Goal: Task Accomplishment & Management: Use online tool/utility

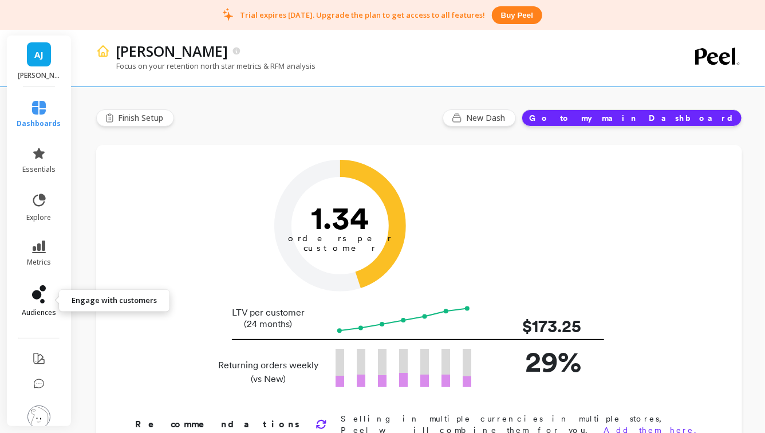
click at [40, 296] on icon at bounding box center [36, 294] width 9 height 9
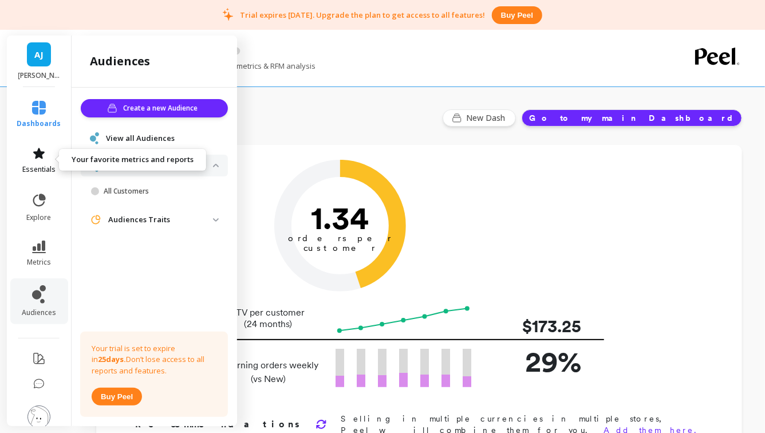
click at [41, 165] on span "essentials" at bounding box center [38, 169] width 33 height 9
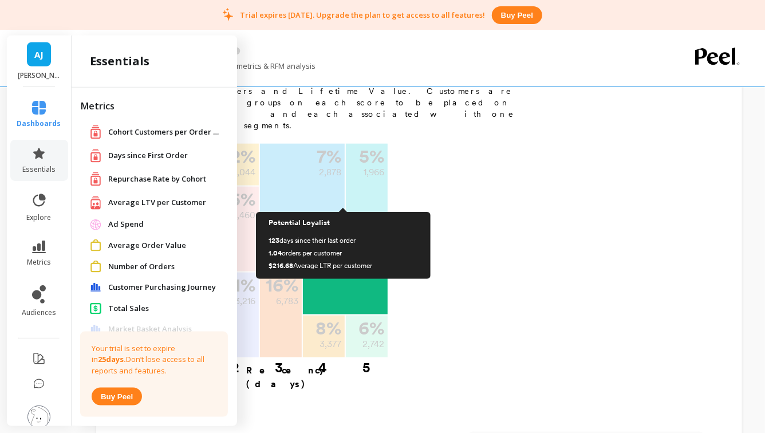
scroll to position [573, 0]
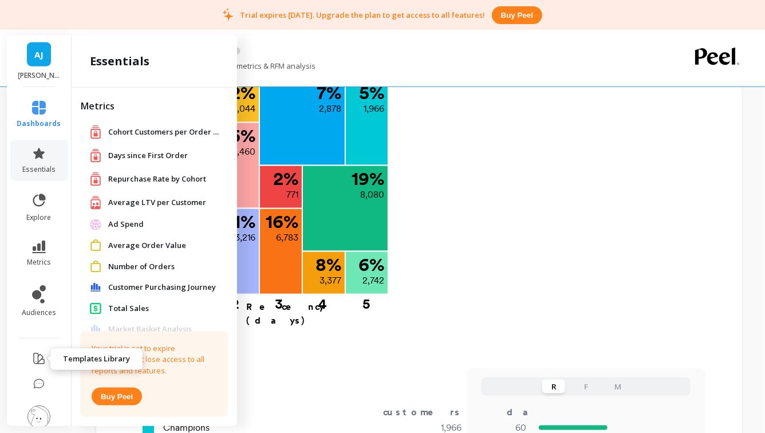
click at [37, 347] on button at bounding box center [39, 359] width 14 height 27
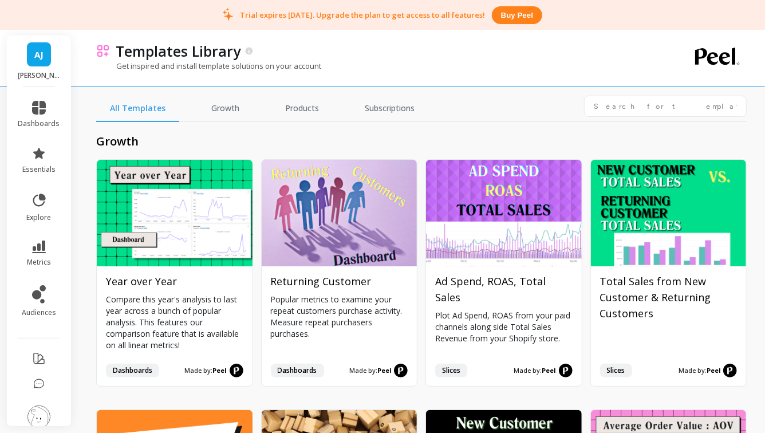
click at [350, 152] on div "growth Install Year over Year Compare this year's analysis to last year across …" at bounding box center [421, 292] width 650 height 341
click at [617, 107] on input "text" at bounding box center [665, 106] width 163 height 21
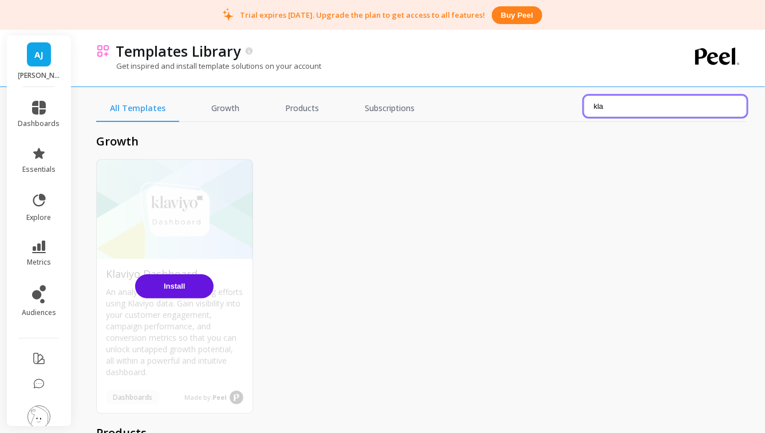
type input "kla"
click at [185, 292] on button "Install" at bounding box center [174, 286] width 78 height 24
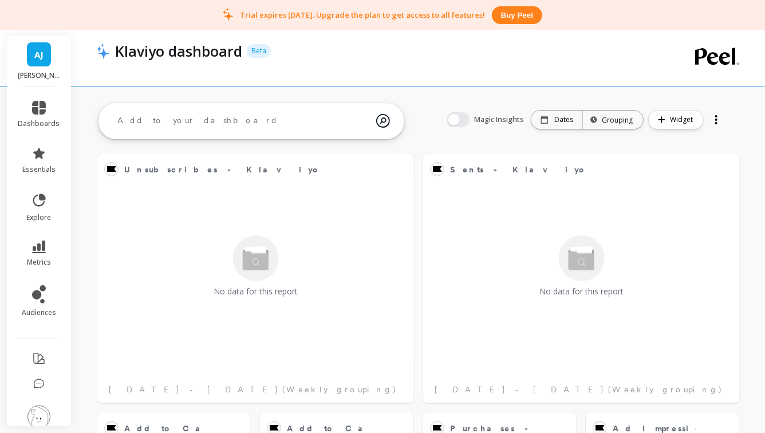
click at [716, 122] on div at bounding box center [716, 123] width 2 height 2
click at [719, 124] on div at bounding box center [716, 119] width 16 height 18
click at [717, 124] on div at bounding box center [716, 123] width 2 height 2
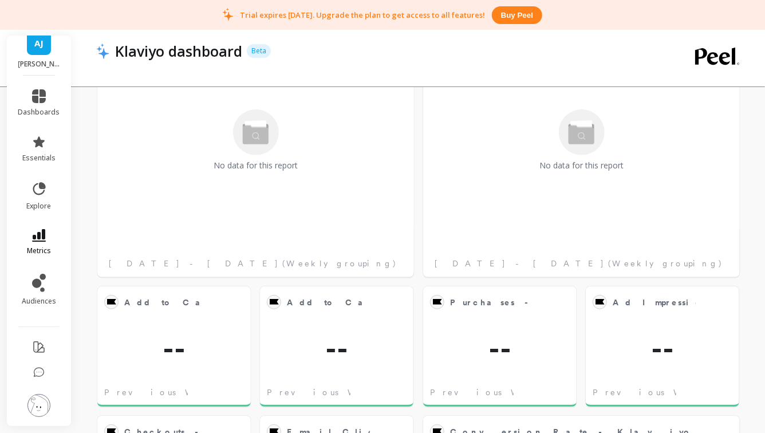
scroll to position [150, 0]
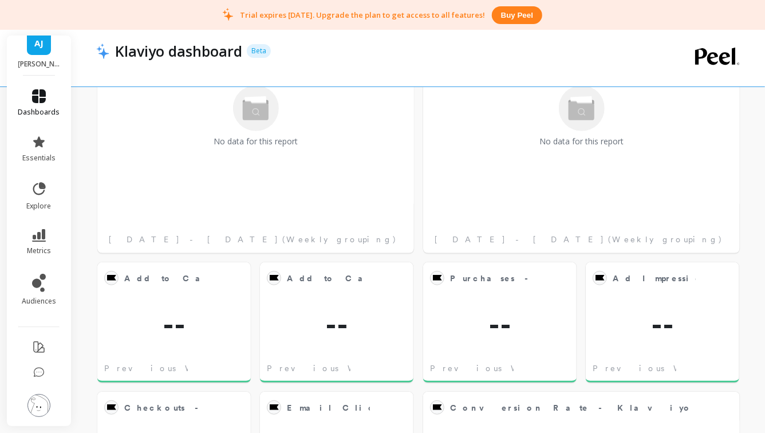
click at [48, 116] on li "dashboards" at bounding box center [39, 102] width 56 height 41
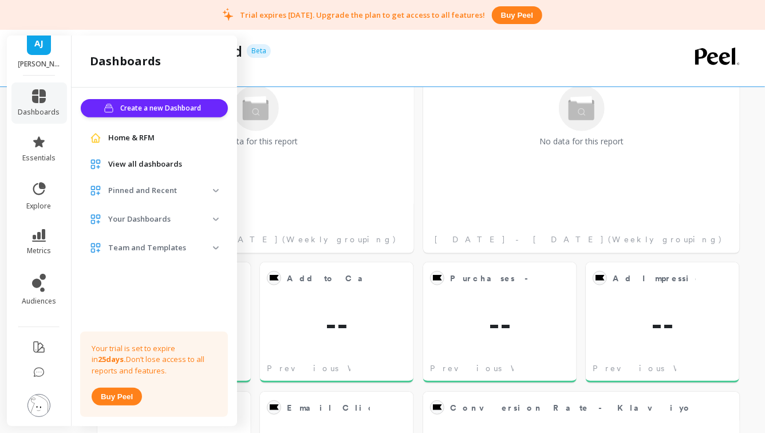
click at [144, 168] on span "View all dashboards" at bounding box center [145, 164] width 74 height 11
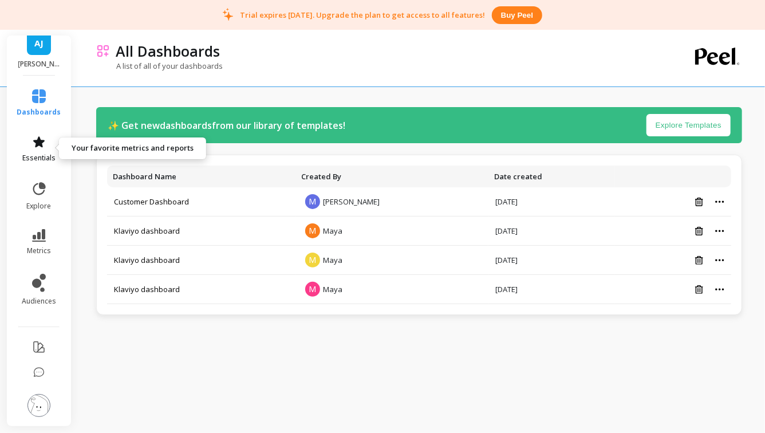
click at [33, 155] on span "essentials" at bounding box center [38, 157] width 33 height 9
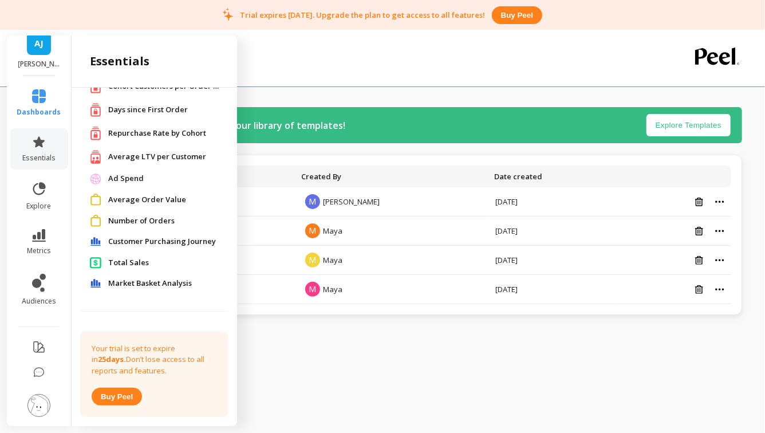
scroll to position [48, 0]
click at [122, 274] on div "Market Basket Analysis" at bounding box center [154, 281] width 147 height 21
click at [122, 281] on span "Market Basket Analysis" at bounding box center [150, 281] width 84 height 11
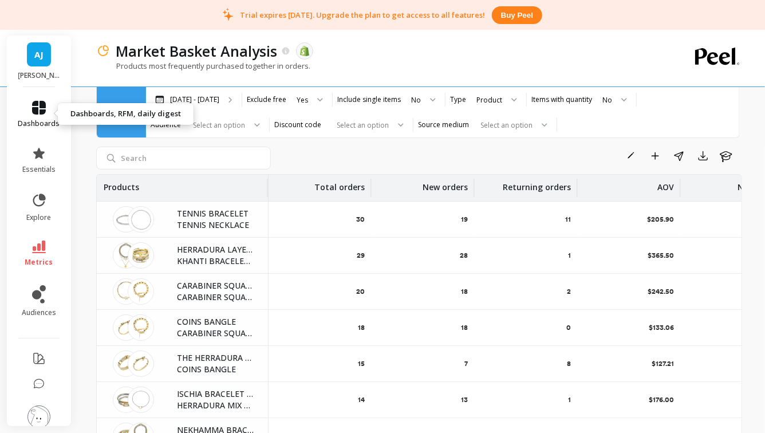
click at [44, 113] on icon at bounding box center [39, 108] width 14 height 14
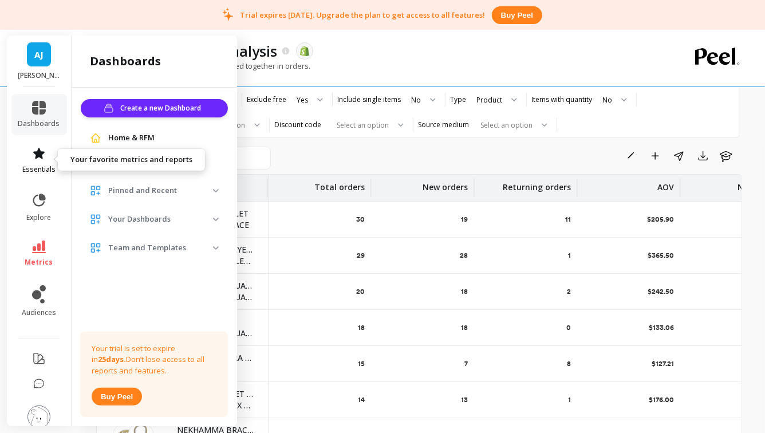
click at [39, 159] on icon at bounding box center [39, 154] width 14 height 14
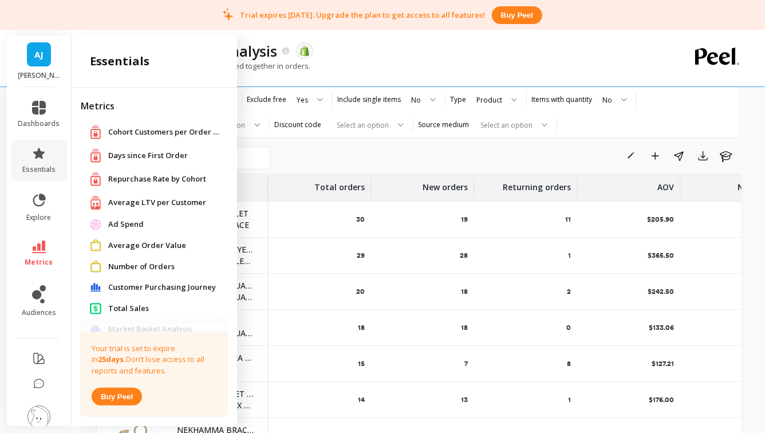
click at [144, 285] on span "Customer Purchasing Journey" at bounding box center [162, 287] width 108 height 11
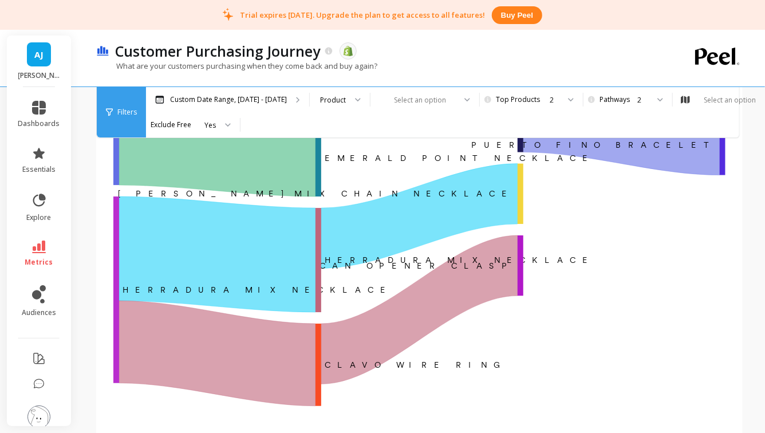
scroll to position [168, 0]
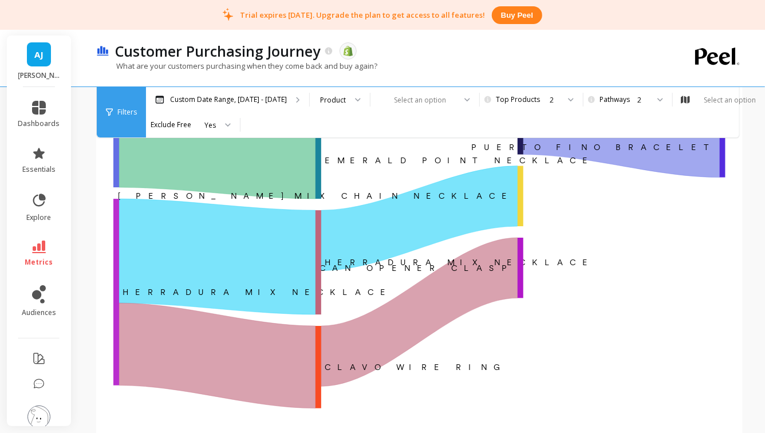
drag, startPoint x: 195, startPoint y: 256, endPoint x: 548, endPoint y: 353, distance: 366.3
click at [40, 122] on span "dashboards" at bounding box center [39, 123] width 42 height 9
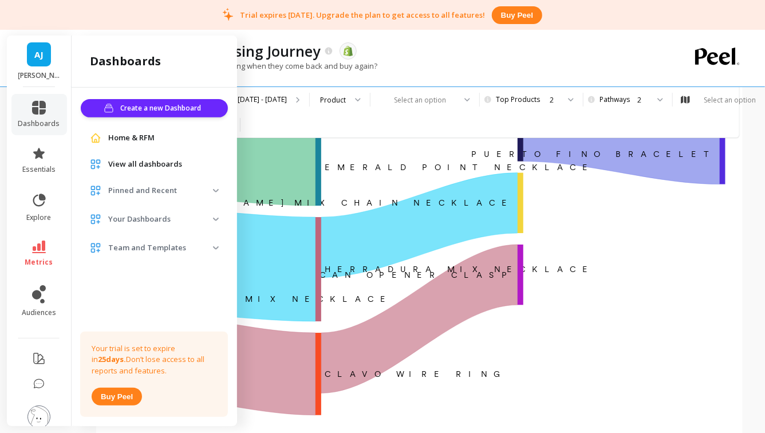
scroll to position [160, 0]
click at [49, 166] on span "essentials" at bounding box center [38, 169] width 33 height 9
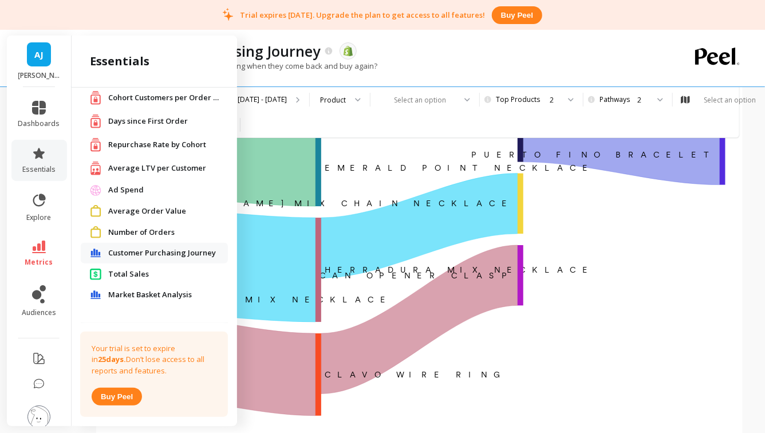
scroll to position [35, 0]
click at [143, 270] on span "Total Sales" at bounding box center [128, 272] width 41 height 11
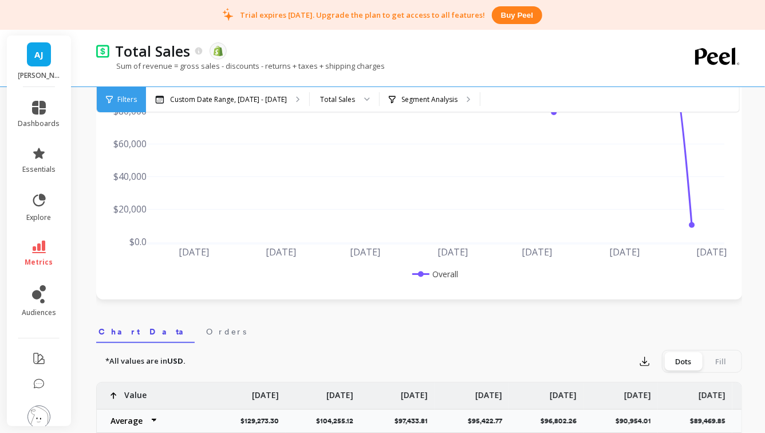
scroll to position [11, 0]
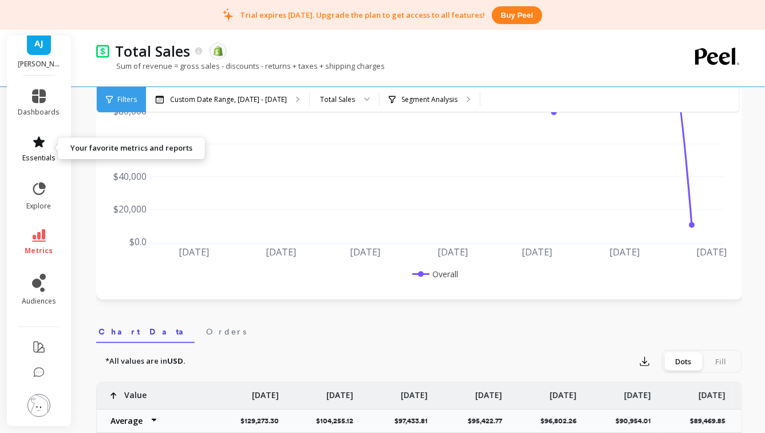
click at [42, 147] on icon at bounding box center [39, 142] width 14 height 14
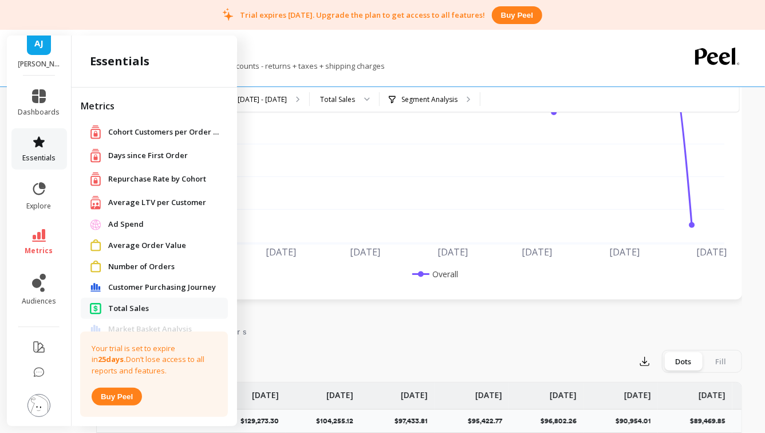
scroll to position [35, 0]
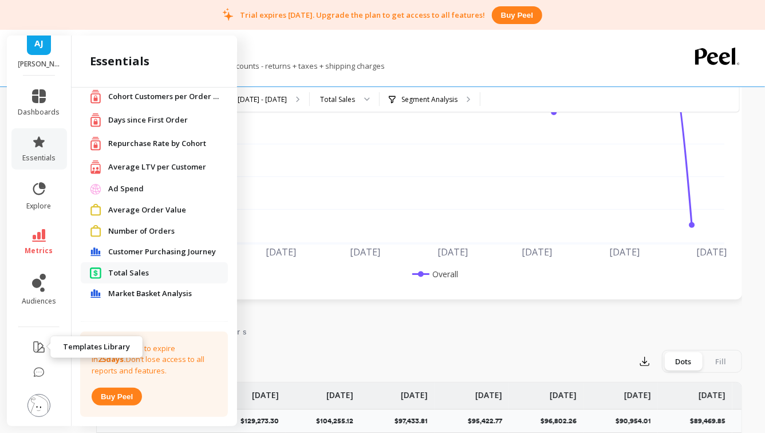
click at [37, 352] on icon at bounding box center [39, 347] width 14 height 14
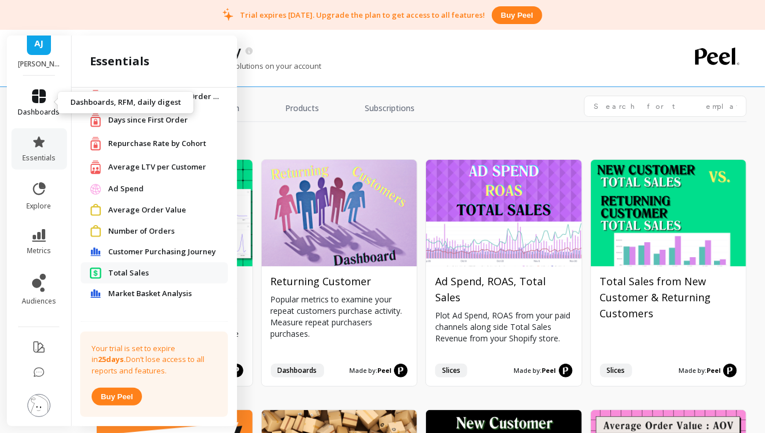
click at [29, 99] on link "dashboards" at bounding box center [39, 102] width 42 height 27
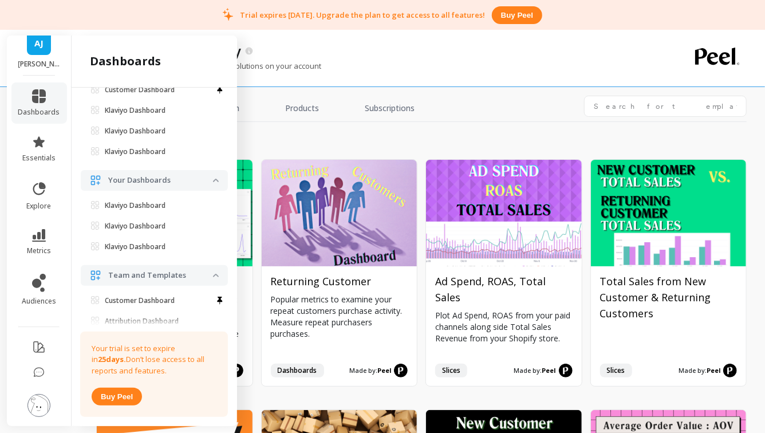
scroll to position [124, 0]
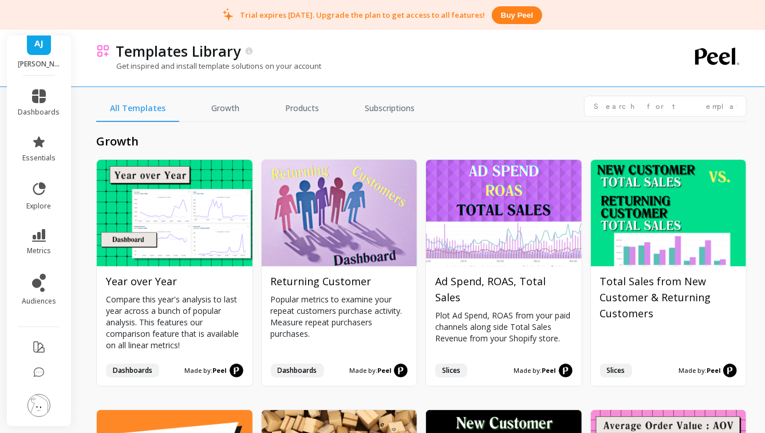
click at [370, 139] on h2 "growth" at bounding box center [421, 141] width 650 height 16
click at [38, 346] on icon at bounding box center [39, 347] width 10 height 10
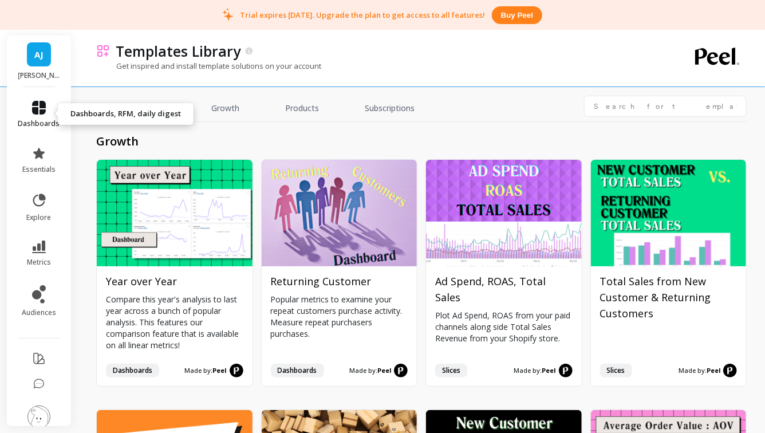
click at [36, 106] on icon at bounding box center [39, 108] width 14 height 14
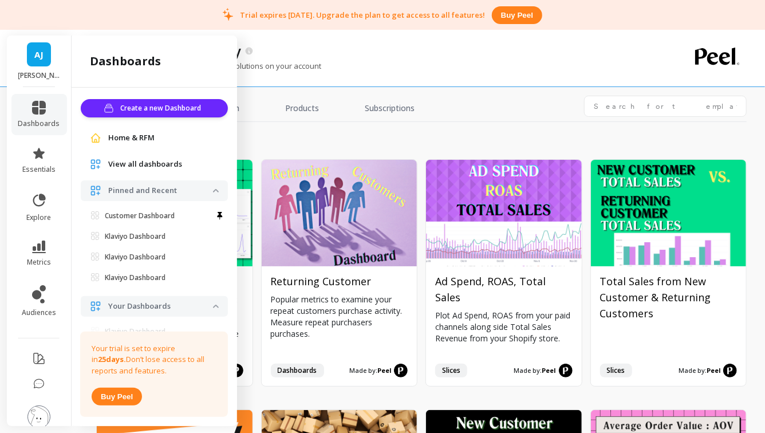
click at [131, 164] on span "View all dashboards" at bounding box center [145, 164] width 74 height 11
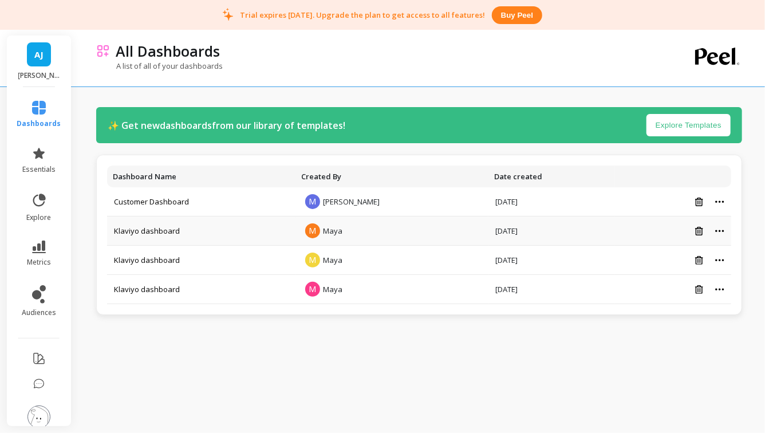
click at [723, 234] on div at bounding box center [672, 231] width 103 height 10
click at [701, 229] on icon at bounding box center [699, 231] width 8 height 9
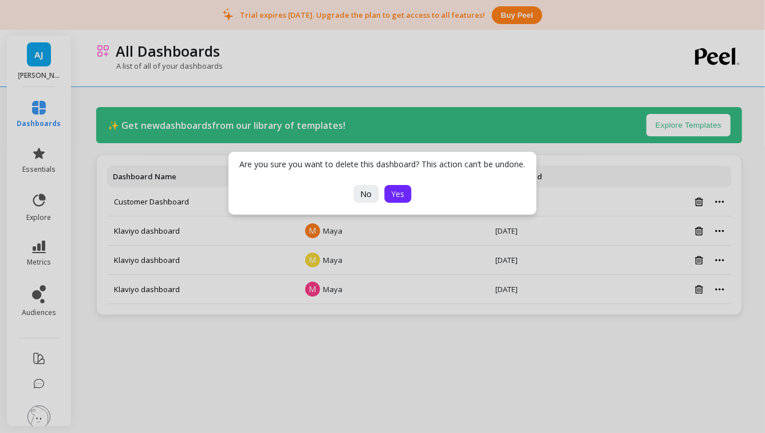
click at [398, 196] on span "Yes" at bounding box center [398, 193] width 13 height 11
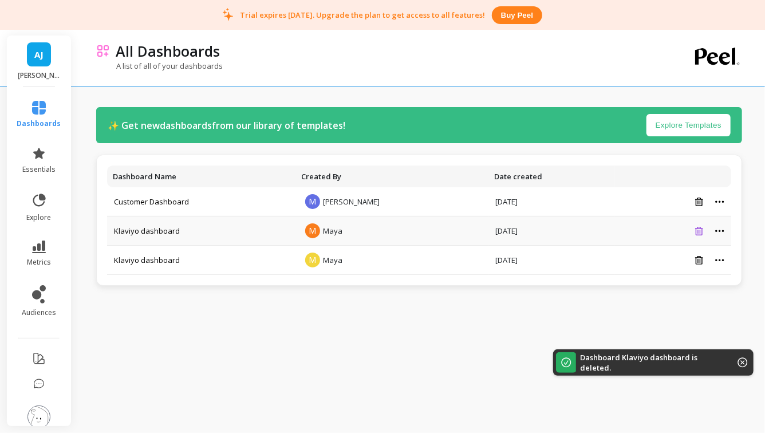
click at [701, 230] on icon at bounding box center [699, 231] width 8 height 9
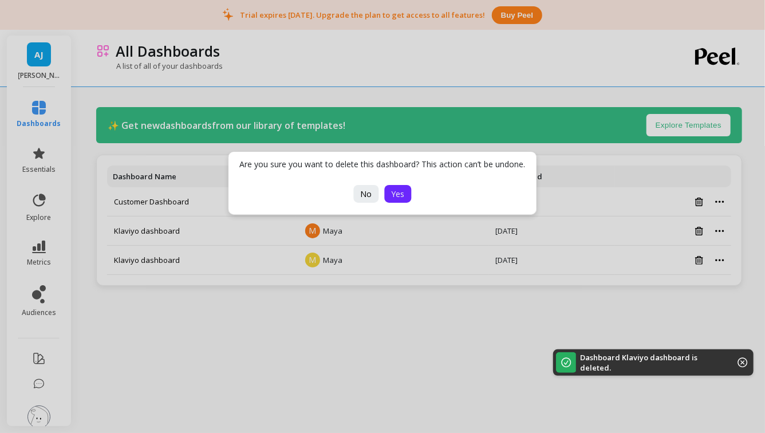
click at [404, 191] on button "Yes" at bounding box center [398, 194] width 27 height 18
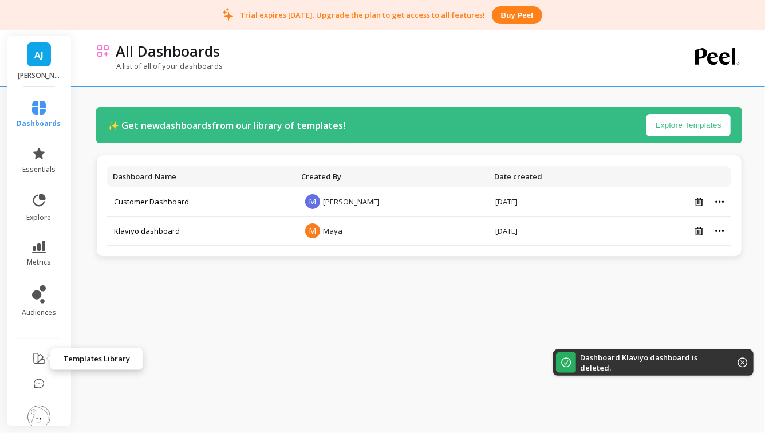
click at [38, 358] on icon at bounding box center [39, 358] width 10 height 10
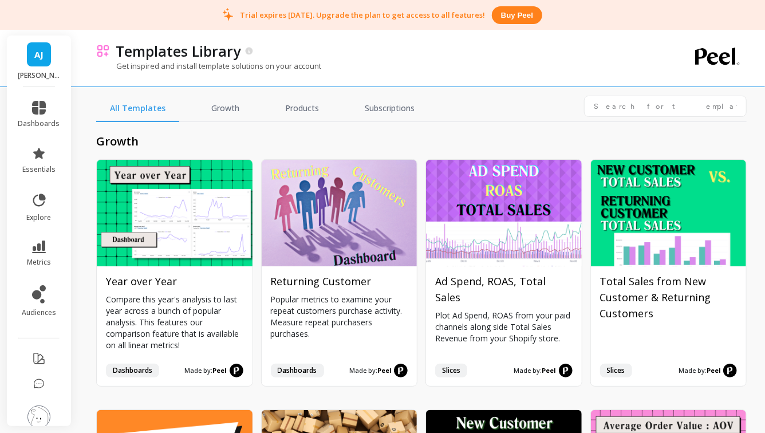
click at [38, 414] on img at bounding box center [38, 416] width 23 height 23
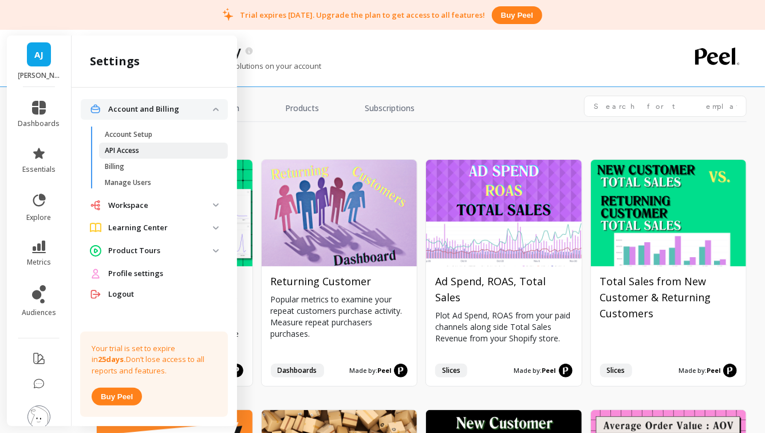
click at [127, 151] on p "API Access" at bounding box center [122, 150] width 34 height 9
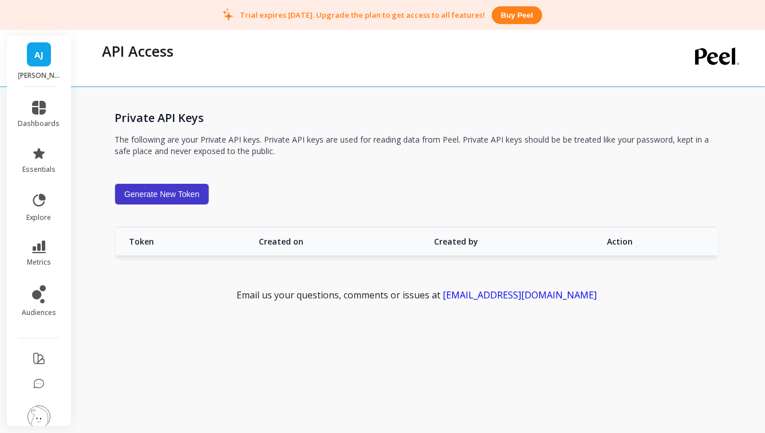
scroll to position [13, 0]
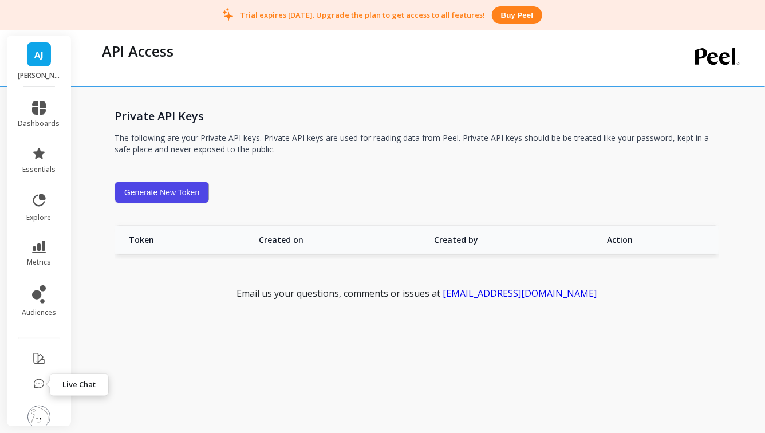
click at [41, 359] on icon at bounding box center [39, 359] width 14 height 14
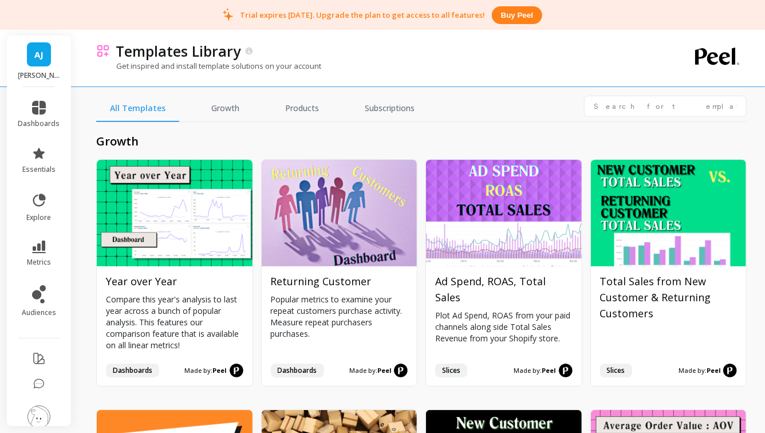
click at [35, 412] on img at bounding box center [38, 416] width 23 height 23
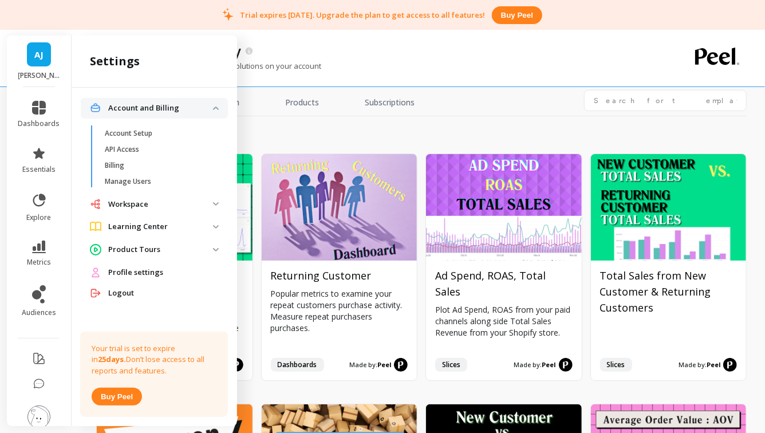
scroll to position [7, 0]
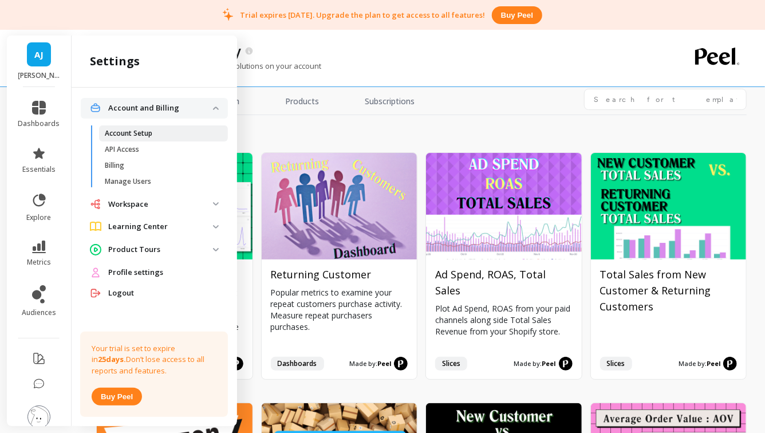
click at [150, 131] on p "Account Setup" at bounding box center [129, 133] width 48 height 9
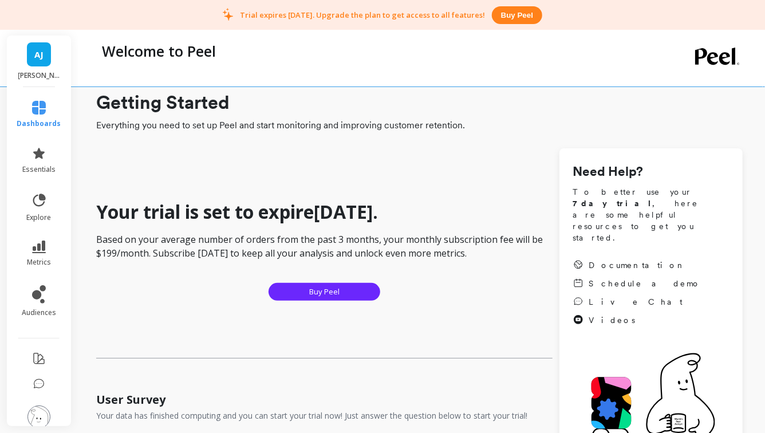
click at [48, 411] on img at bounding box center [38, 416] width 23 height 23
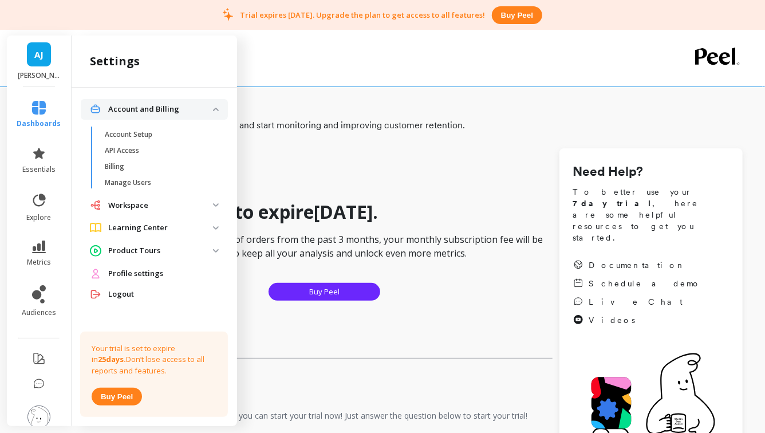
scroll to position [1, 0]
click at [212, 197] on span "Workspace" at bounding box center [154, 204] width 147 height 21
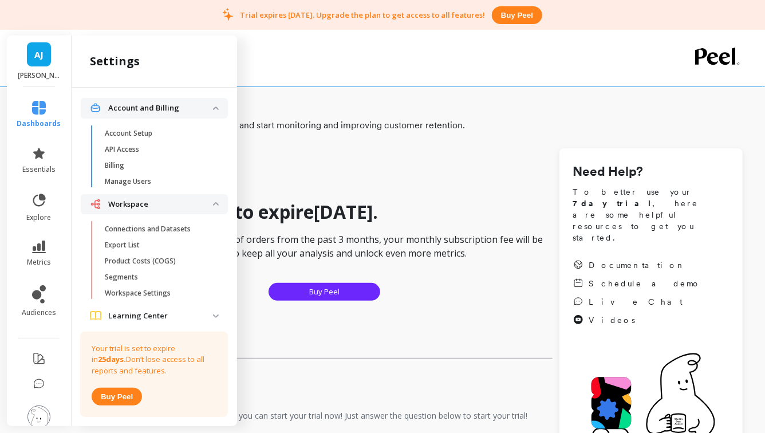
click at [206, 313] on p "Learning Center" at bounding box center [160, 315] width 105 height 11
click at [40, 414] on img at bounding box center [38, 416] width 23 height 23
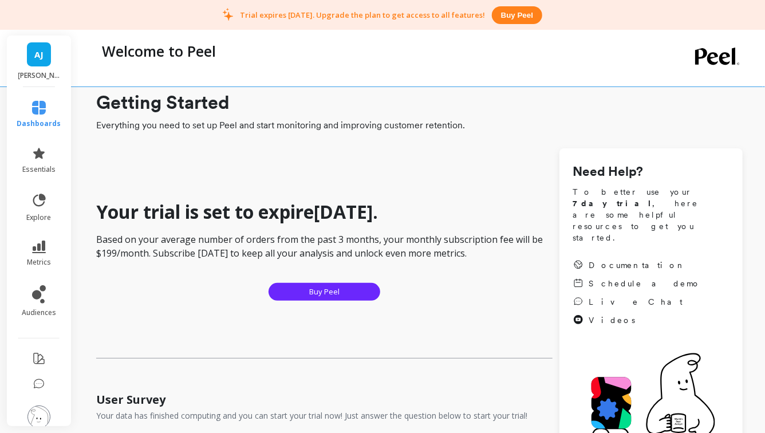
click at [42, 405] on li at bounding box center [39, 417] width 67 height 41
click at [42, 413] on img at bounding box center [38, 416] width 23 height 23
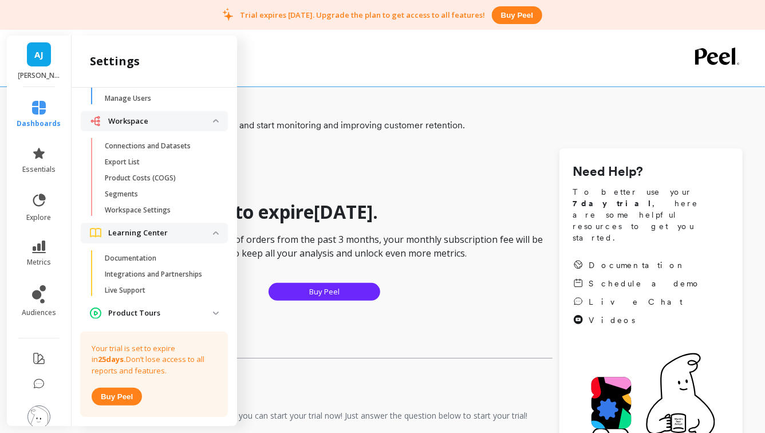
scroll to position [83, 0]
click at [153, 271] on p "Integrations and Partnerships" at bounding box center [153, 275] width 97 height 9
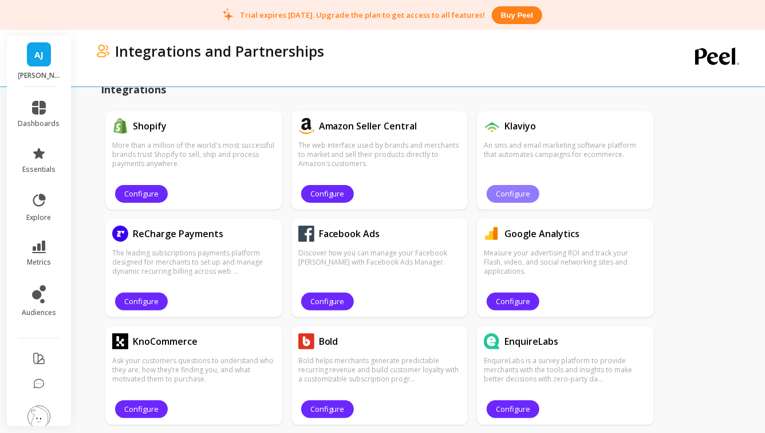
click at [519, 188] on span "Configure" at bounding box center [513, 193] width 34 height 11
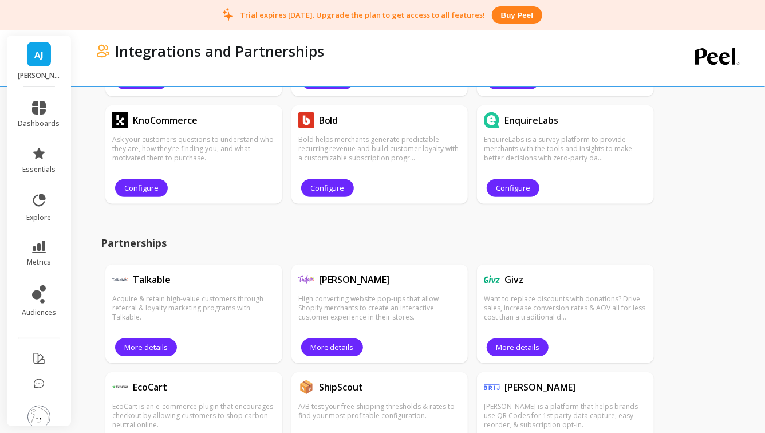
scroll to position [290, 0]
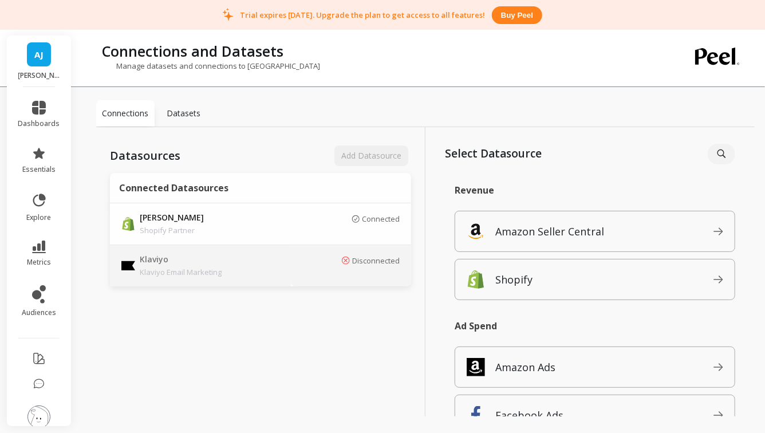
click at [346, 259] on icon at bounding box center [346, 260] width 8 height 8
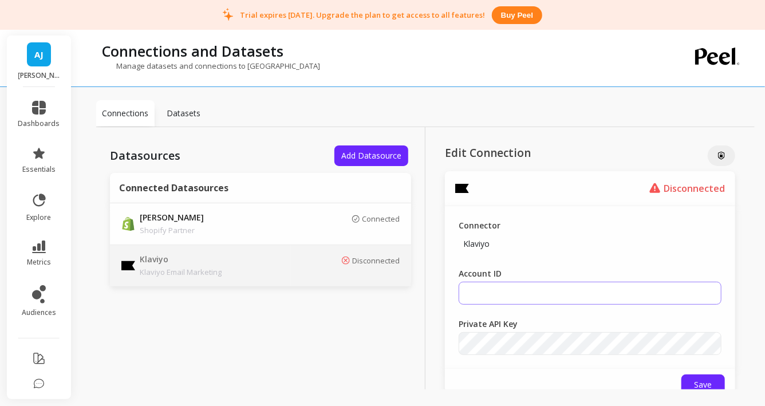
click at [485, 295] on input "Account ID" at bounding box center [590, 293] width 263 height 23
click at [489, 291] on input "Account ID" at bounding box center [590, 293] width 263 height 23
click at [528, 287] on input "Account ID" at bounding box center [590, 293] width 263 height 23
click at [524, 296] on input "Account ID" at bounding box center [590, 293] width 263 height 23
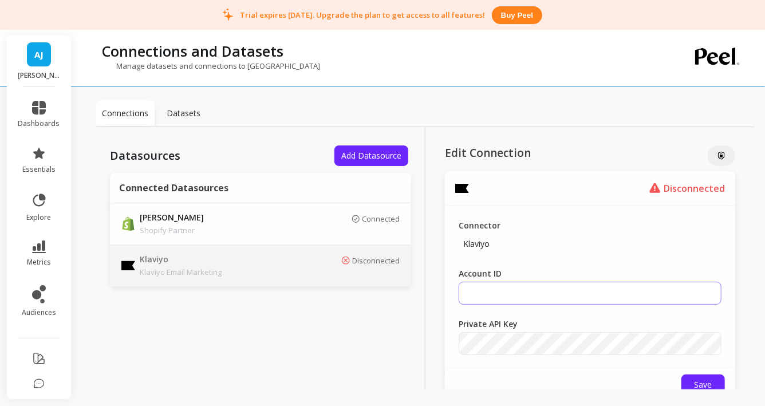
click at [523, 296] on input "Account ID" at bounding box center [590, 293] width 263 height 23
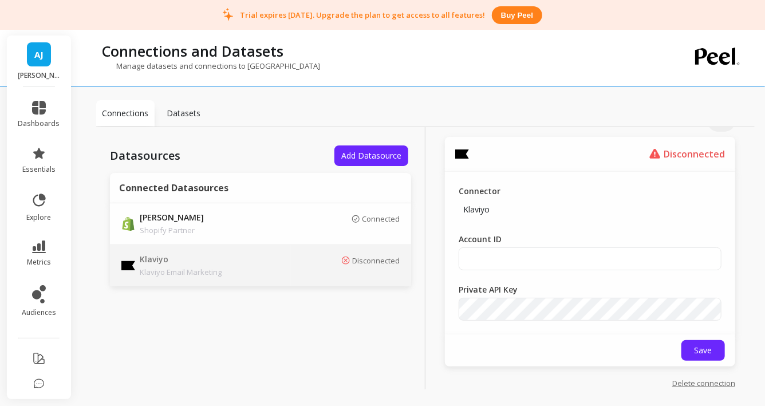
click at [597, 279] on div "Connector Klaviyo Account ID Private API Key" at bounding box center [590, 253] width 290 height 163
click at [598, 273] on div "Connector Klaviyo Account ID Private API Key" at bounding box center [590, 253] width 290 height 163
click at [586, 267] on input "Account ID" at bounding box center [590, 258] width 263 height 23
click at [562, 264] on input "Account ID" at bounding box center [590, 258] width 263 height 23
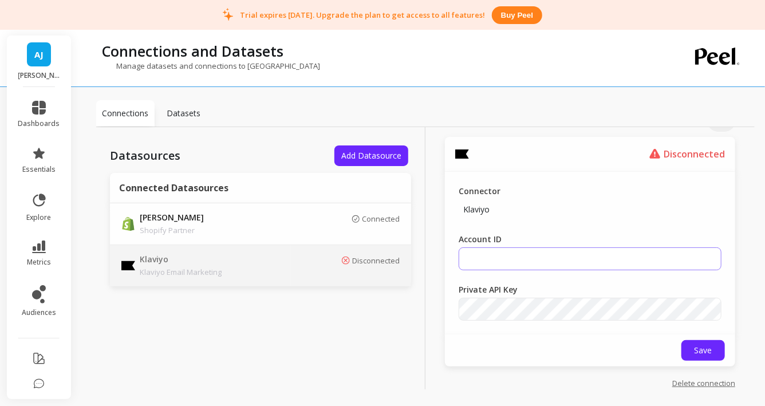
click at [562, 264] on input "Account ID" at bounding box center [590, 258] width 263 height 23
click at [500, 255] on input "Account ID" at bounding box center [590, 258] width 263 height 23
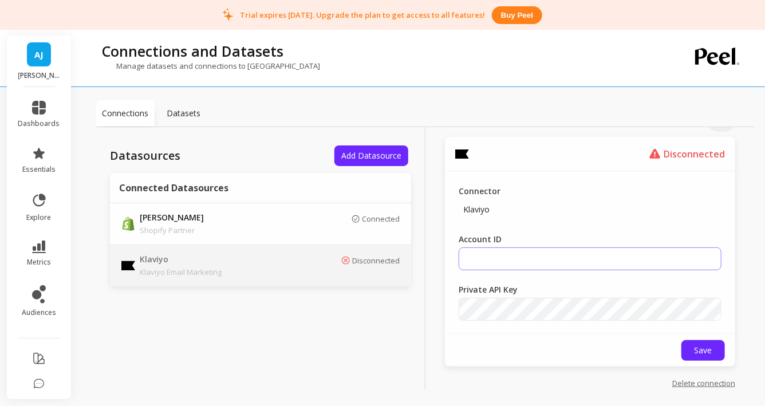
click at [500, 255] on input "Account ID" at bounding box center [590, 258] width 263 height 23
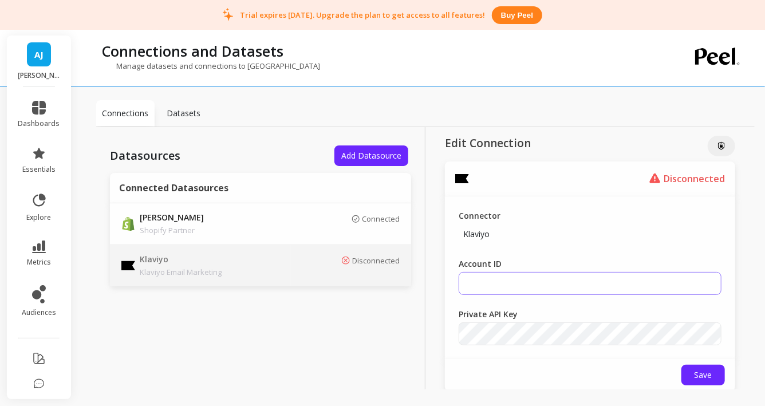
scroll to position [7, 0]
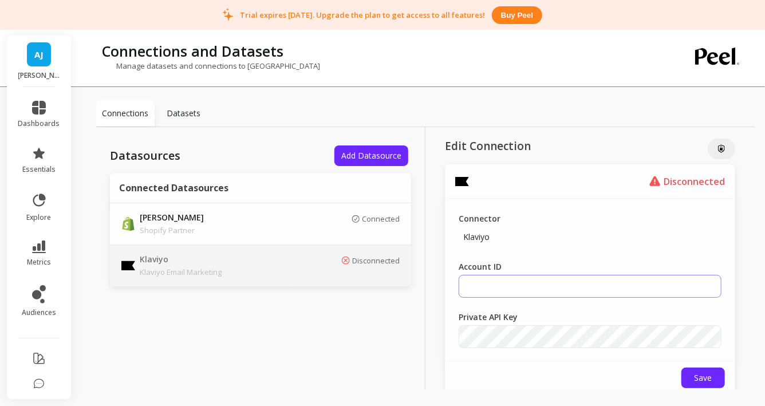
click at [498, 285] on input "Account ID" at bounding box center [590, 286] width 263 height 23
click at [484, 281] on input "Account ID" at bounding box center [590, 286] width 263 height 23
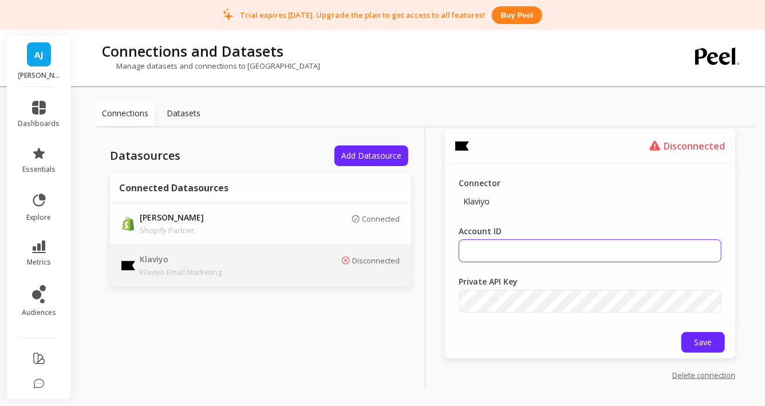
scroll to position [53, 0]
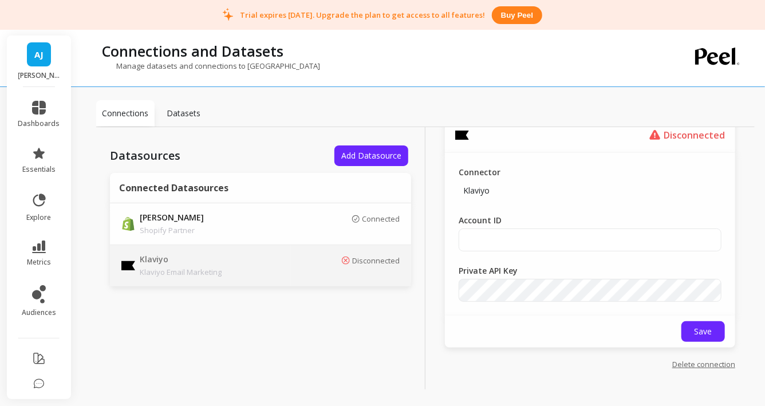
click at [706, 366] on link "Delete connection" at bounding box center [703, 364] width 63 height 10
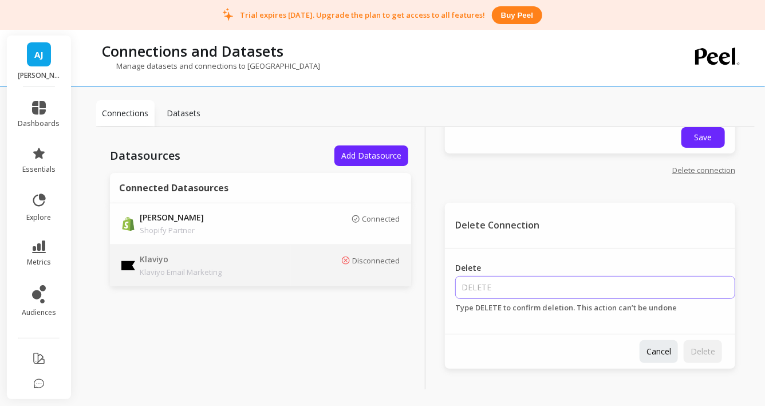
click at [581, 283] on input "Delete" at bounding box center [595, 287] width 280 height 23
type input "DELETE"
click at [707, 356] on span "Delete" at bounding box center [702, 351] width 25 height 11
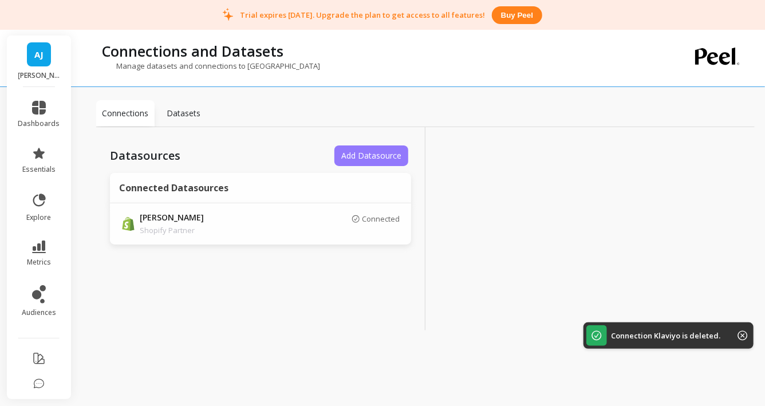
click at [349, 159] on span "Add Datasource" at bounding box center [371, 155] width 60 height 11
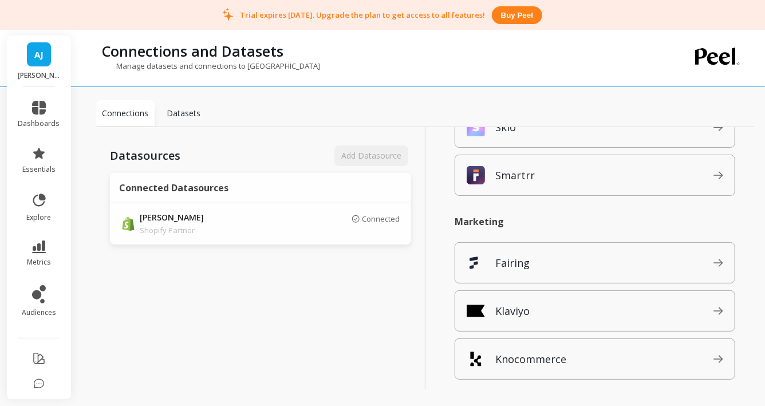
scroll to position [930, 0]
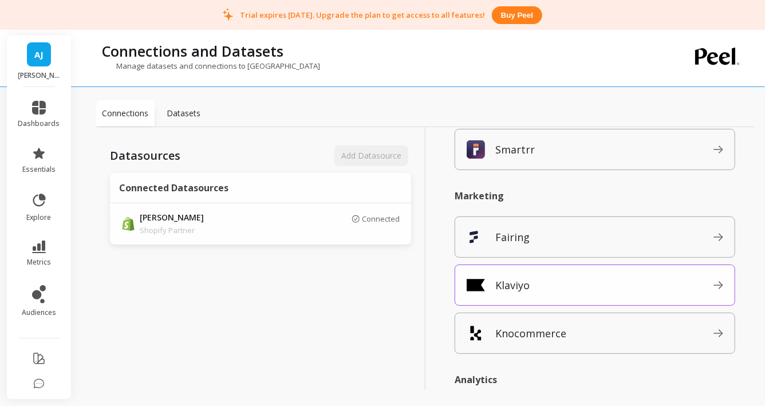
click at [498, 287] on p "Klaviyo" at bounding box center [512, 285] width 34 height 16
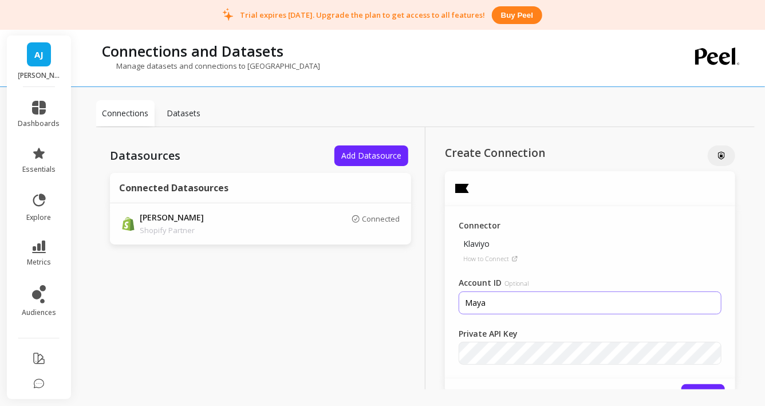
scroll to position [14, 0]
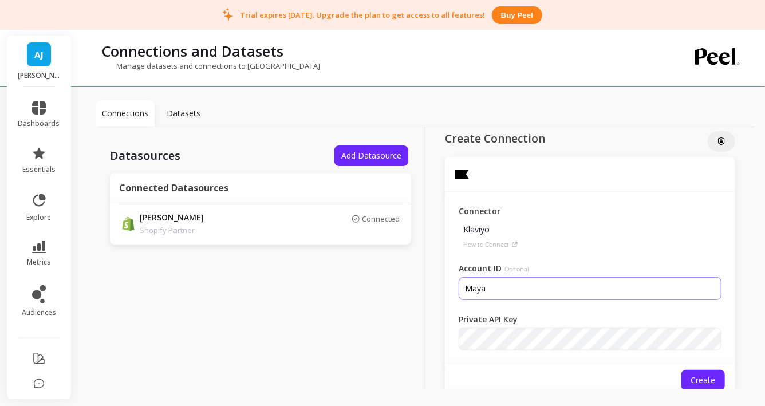
click at [479, 289] on input "Maya" at bounding box center [590, 288] width 263 height 23
paste input "Xy4CZR"
type input "Xy4CZR"
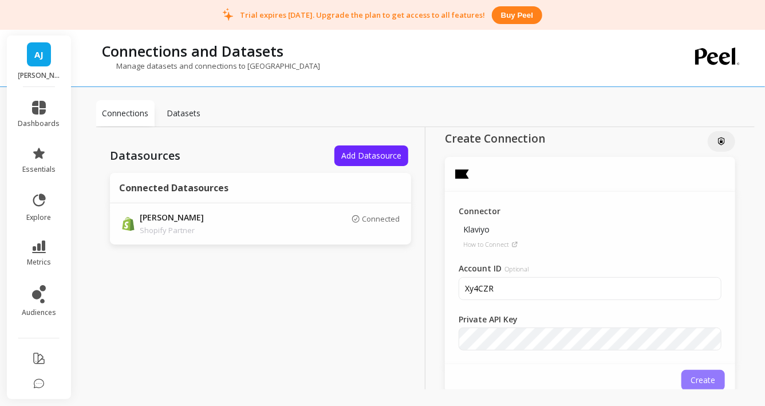
click at [707, 383] on span "Create" at bounding box center [703, 379] width 25 height 11
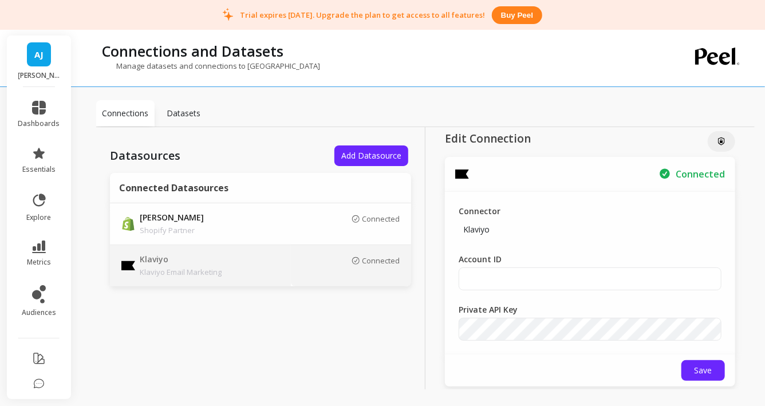
click at [329, 262] on div "Connected" at bounding box center [350, 265] width 97 height 19
click at [177, 116] on p "Datasets" at bounding box center [184, 113] width 34 height 11
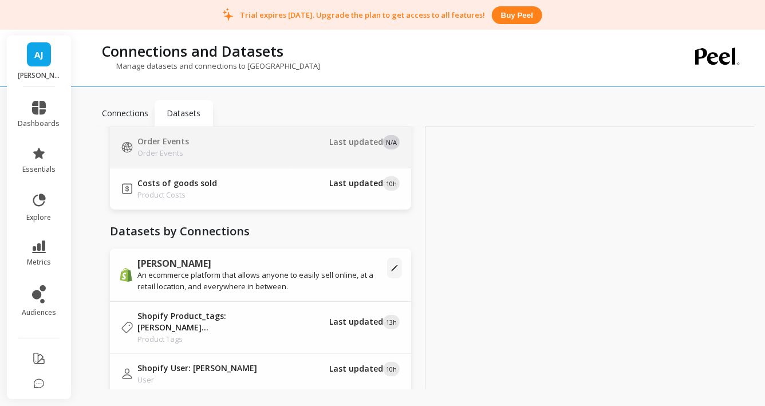
scroll to position [66, 0]
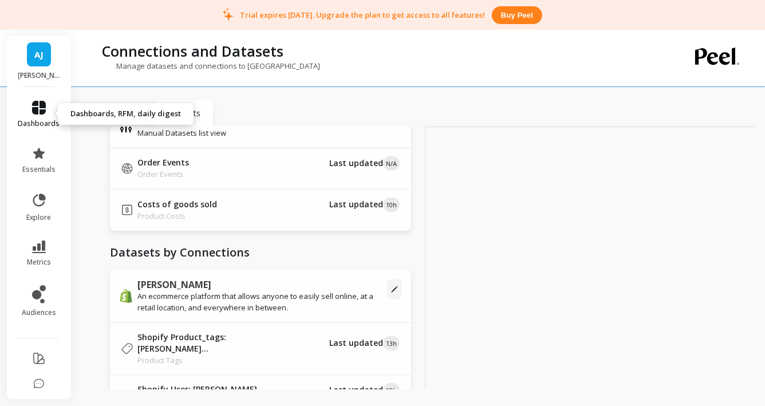
click at [36, 121] on span "dashboards" at bounding box center [39, 123] width 42 height 9
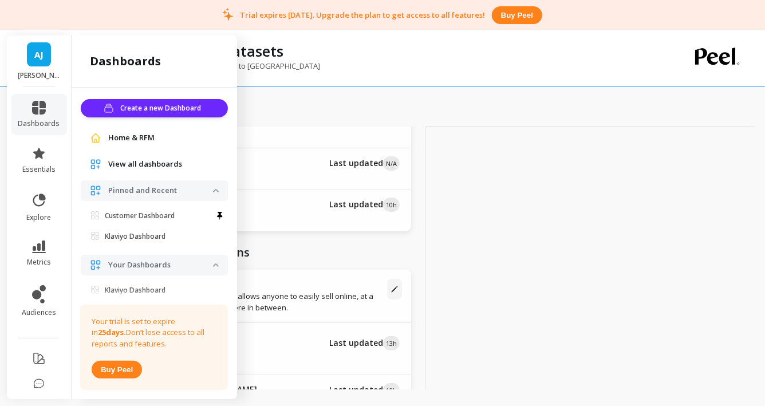
scroll to position [101, 0]
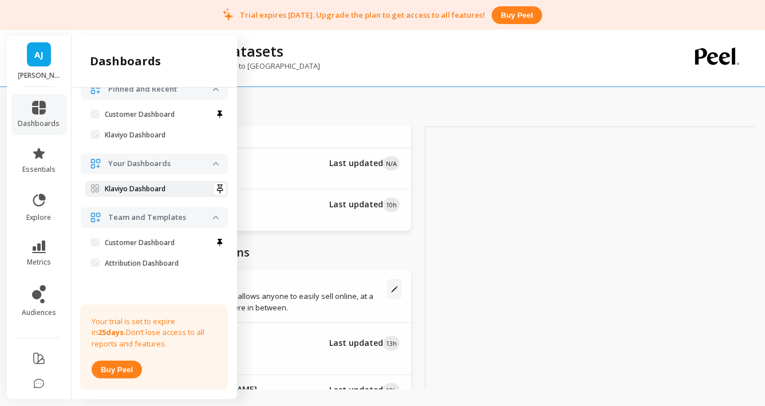
click at [161, 193] on link "Klaviyo Dashboard" at bounding box center [156, 189] width 143 height 16
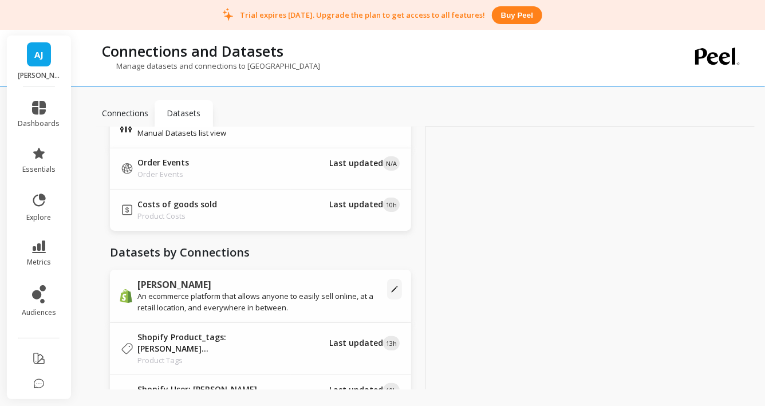
scroll to position [0, 0]
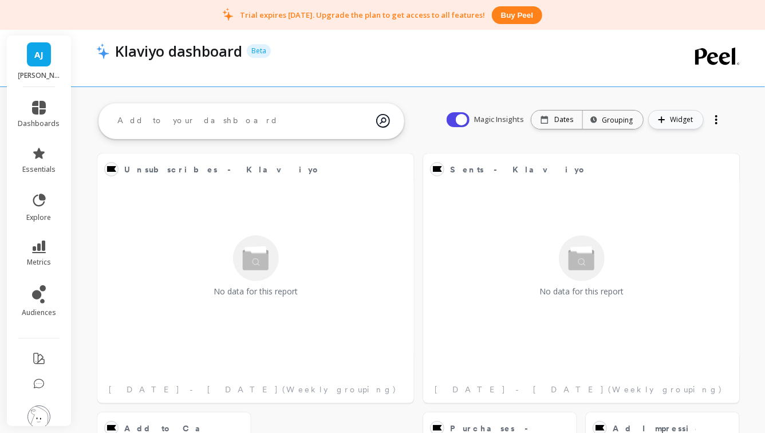
click at [674, 123] on span "Widget" at bounding box center [683, 119] width 26 height 11
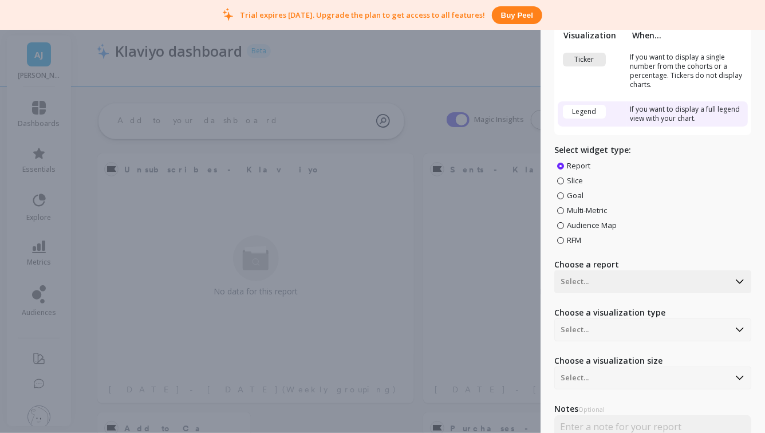
scroll to position [37, 0]
click at [581, 221] on span "Audience Map" at bounding box center [592, 224] width 50 height 10
click at [0, 0] on input "Audience Map" at bounding box center [0, 0] width 0 height 0
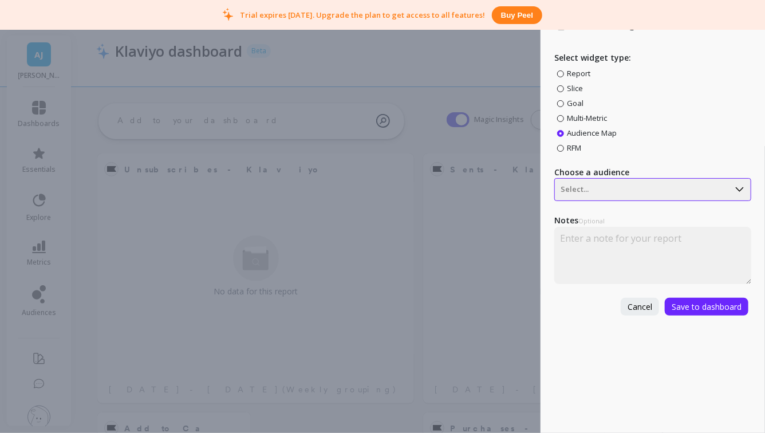
click at [590, 192] on div at bounding box center [642, 190] width 163 height 14
click at [586, 116] on span "Multi-Metric" at bounding box center [587, 118] width 40 height 10
click at [0, 0] on input "Multi-Metric" at bounding box center [0, 0] width 0 height 0
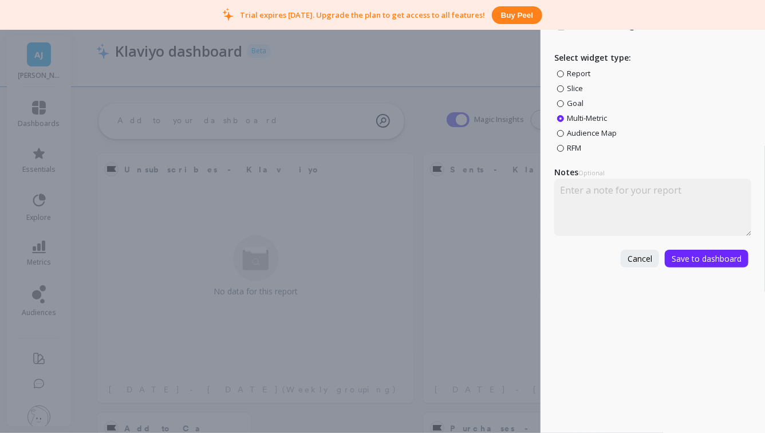
click at [575, 102] on span "Goal" at bounding box center [575, 103] width 17 height 10
click at [0, 0] on input "Goal" at bounding box center [0, 0] width 0 height 0
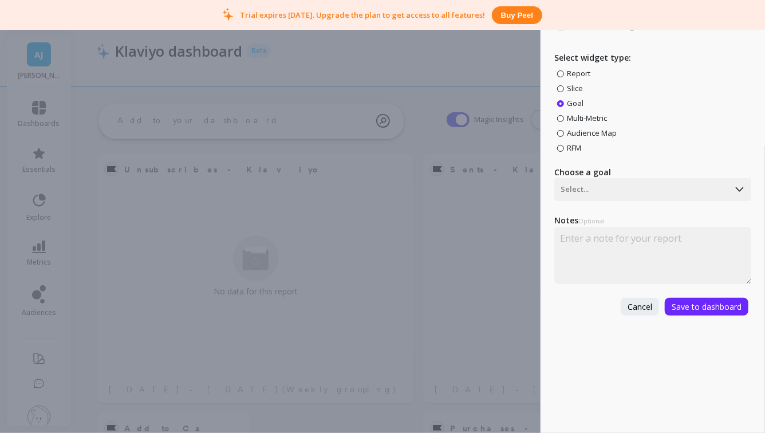
click at [576, 70] on span "Report" at bounding box center [578, 73] width 23 height 10
click at [0, 0] on input "Report" at bounding box center [0, 0] width 0 height 0
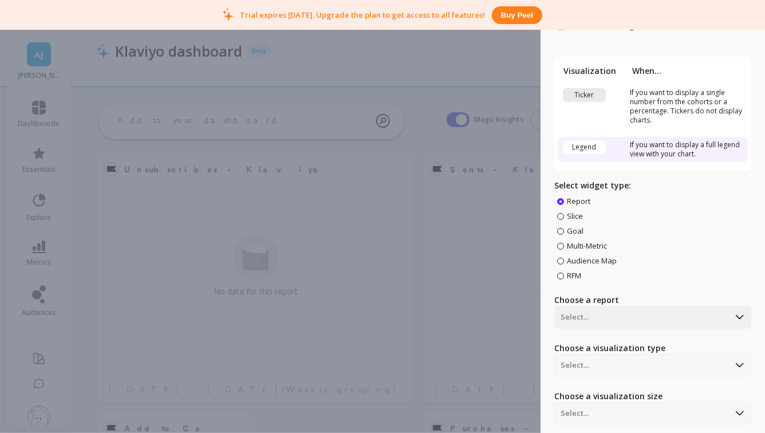
click at [574, 248] on span "Multi-Metric" at bounding box center [587, 245] width 40 height 10
click at [0, 0] on input "Multi-Metric" at bounding box center [0, 0] width 0 height 0
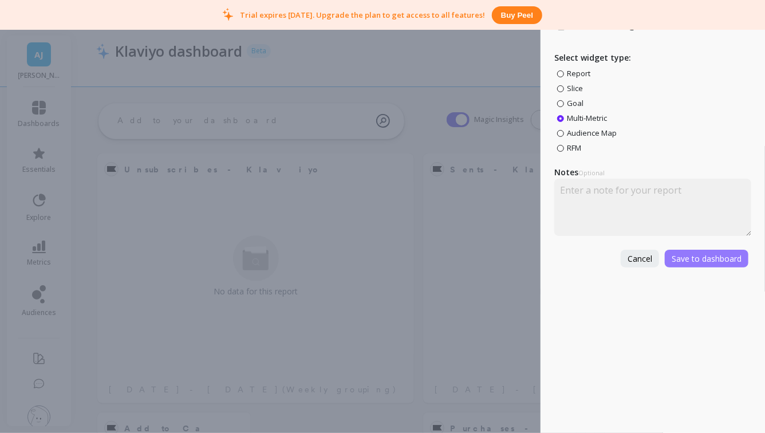
click at [689, 257] on span "Save to dashboard" at bounding box center [707, 258] width 70 height 11
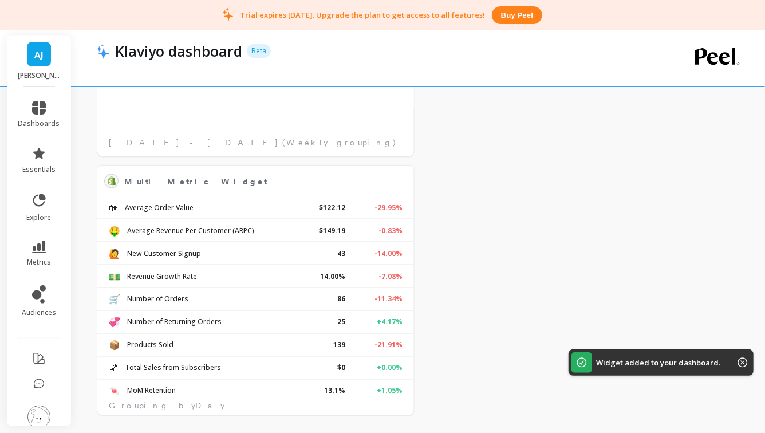
scroll to position [765, 0]
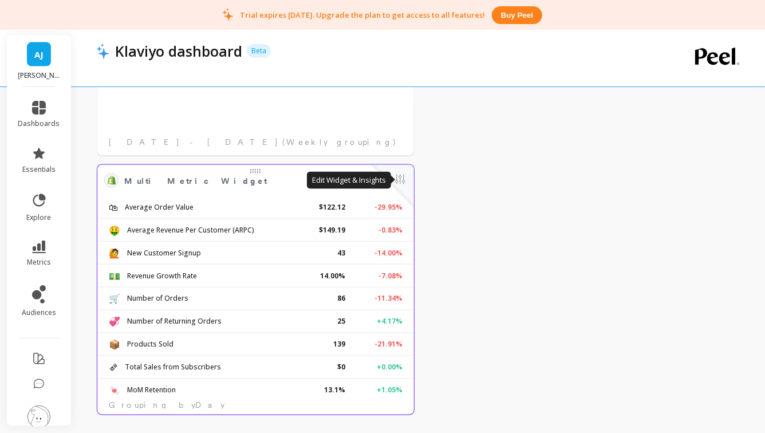
click at [400, 183] on button at bounding box center [400, 180] width 14 height 16
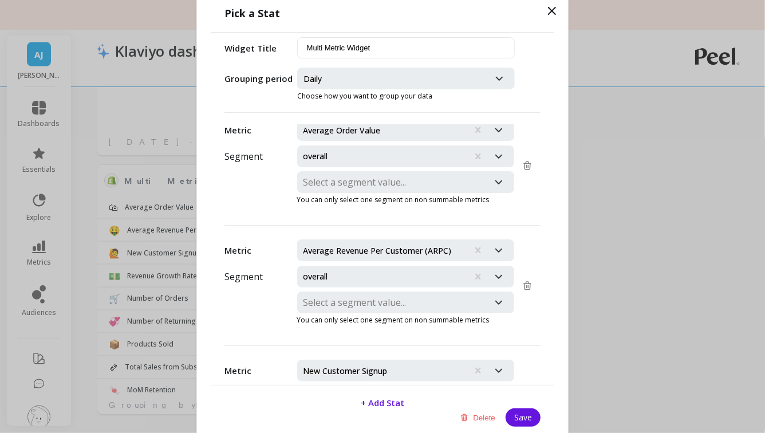
scroll to position [0, 0]
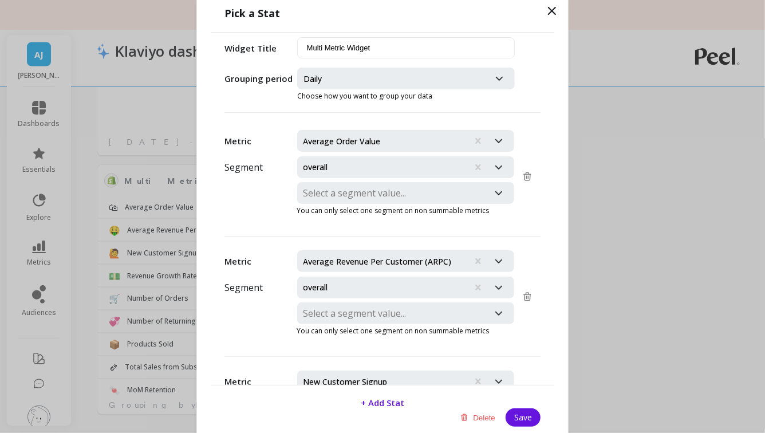
click at [412, 77] on div at bounding box center [393, 78] width 180 height 16
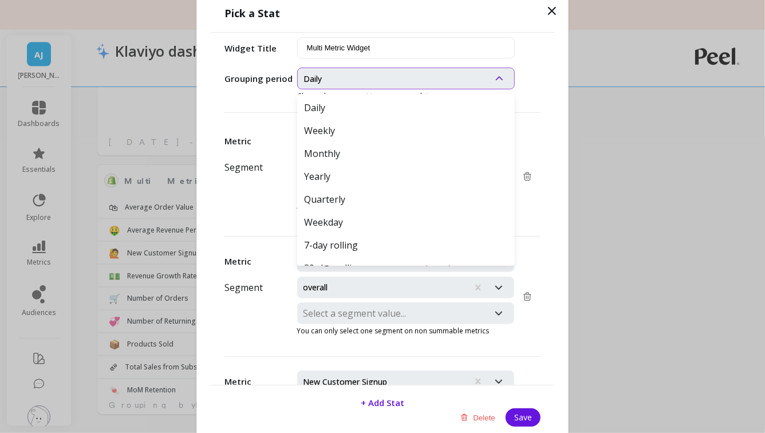
click at [412, 77] on div at bounding box center [393, 78] width 180 height 16
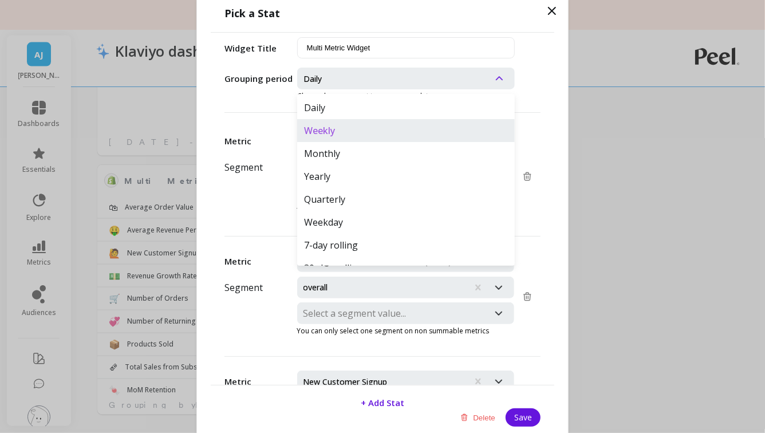
click at [373, 136] on div "Weekly" at bounding box center [406, 130] width 218 height 23
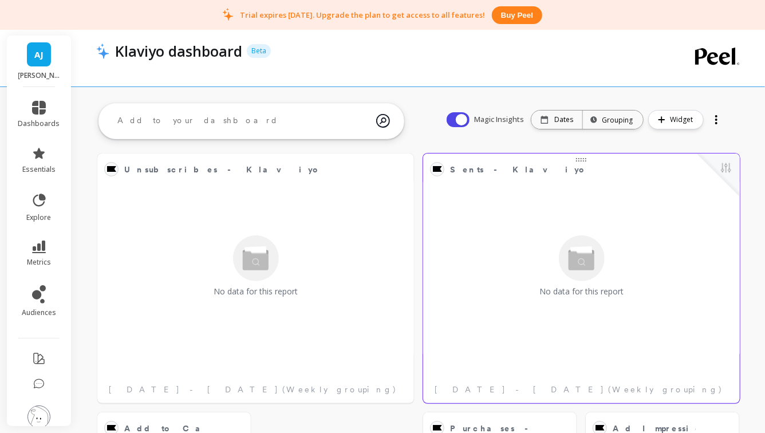
click at [569, 198] on div "No data for this report" at bounding box center [582, 266] width 310 height 168
click at [720, 166] on button at bounding box center [726, 169] width 14 height 16
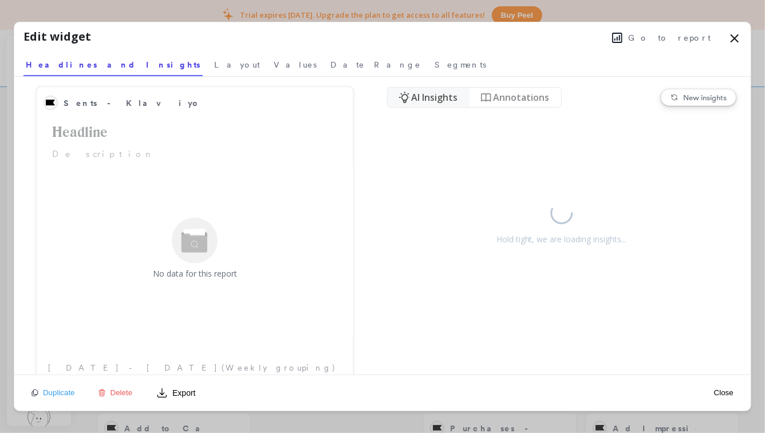
click at [734, 41] on icon at bounding box center [735, 38] width 14 height 14
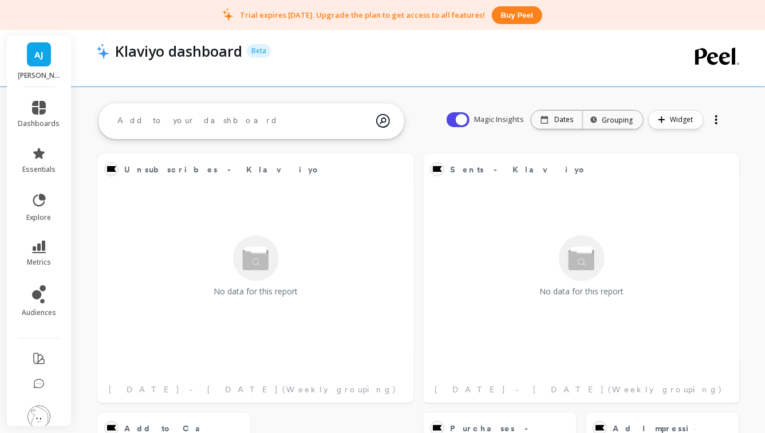
click at [711, 120] on div at bounding box center [716, 119] width 16 height 18
click at [672, 124] on span "Widget" at bounding box center [683, 119] width 26 height 11
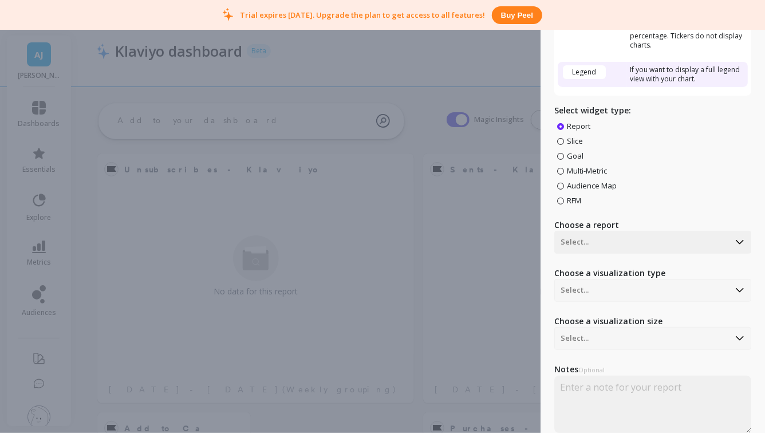
scroll to position [106, 0]
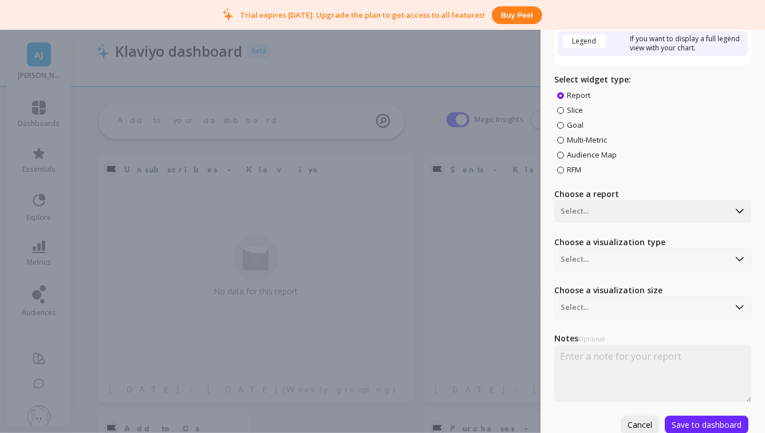
click at [479, 297] on div "Create Widget Visualization When... Ticker If you want to display a single numb…" at bounding box center [382, 216] width 765 height 433
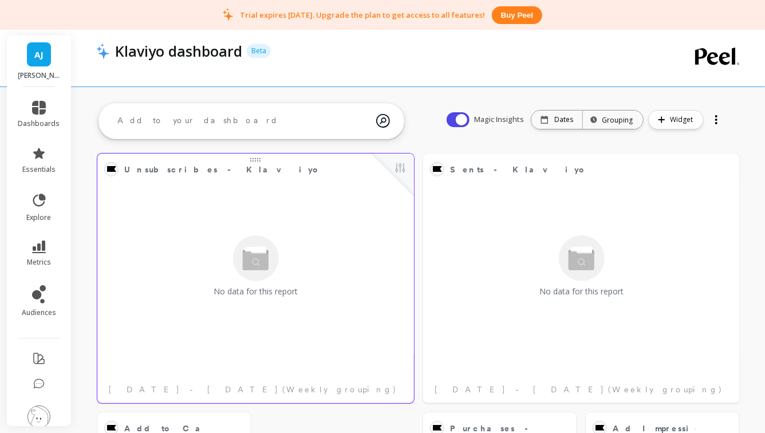
click at [342, 191] on div "No data for this report" at bounding box center [256, 266] width 310 height 168
click at [404, 174] on button at bounding box center [400, 169] width 14 height 16
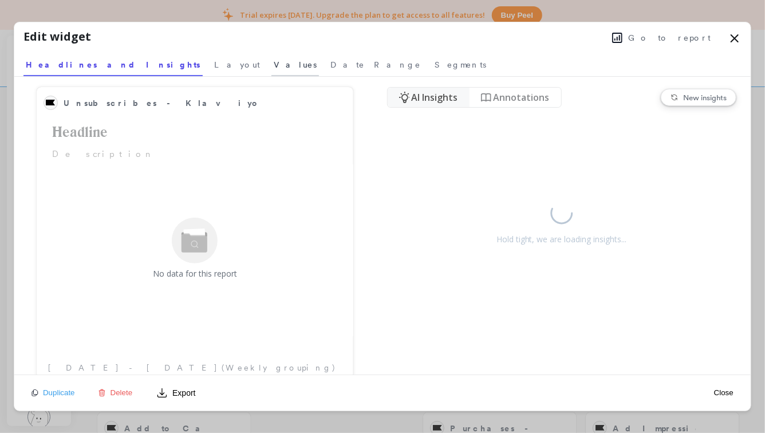
click at [274, 69] on span "Values" at bounding box center [295, 64] width 43 height 11
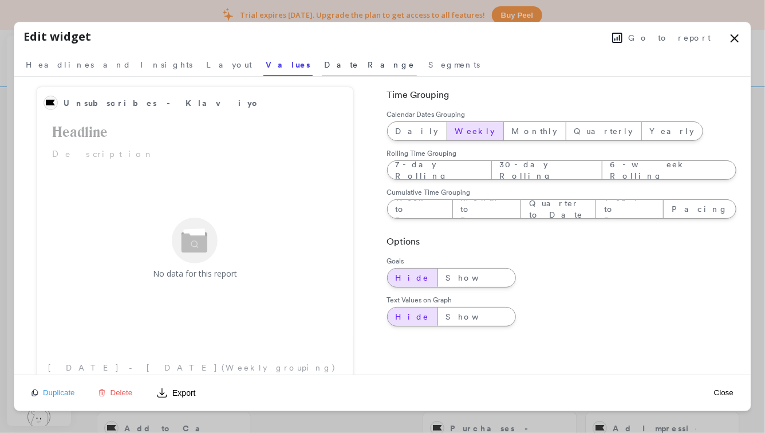
click at [324, 67] on span "Date Range" at bounding box center [369, 64] width 90 height 11
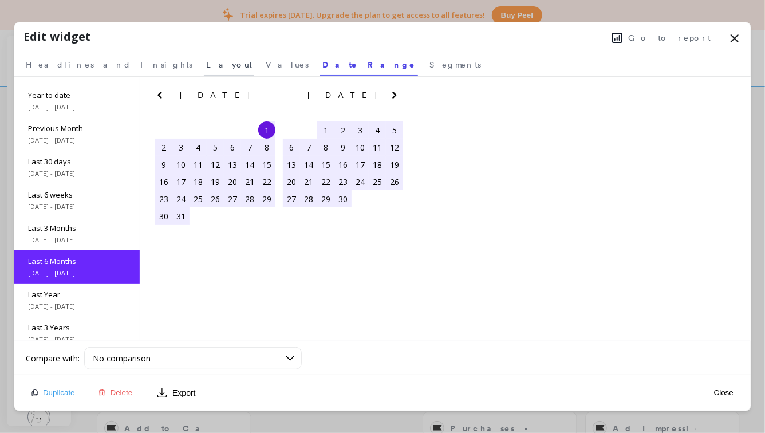
scroll to position [69, 0]
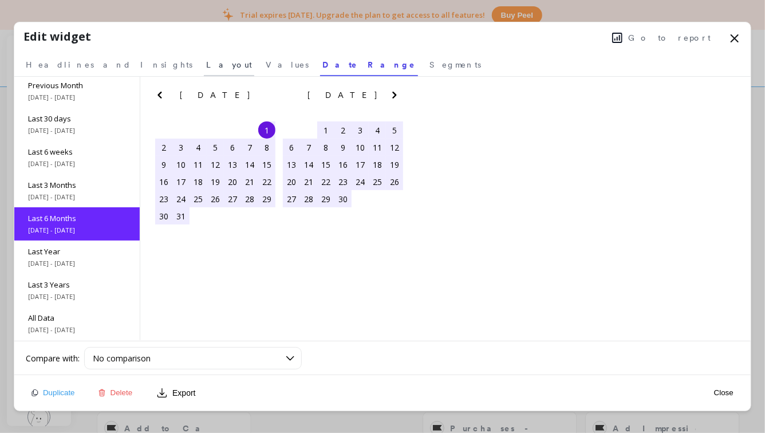
click at [206, 66] on span "Layout" at bounding box center [229, 64] width 46 height 11
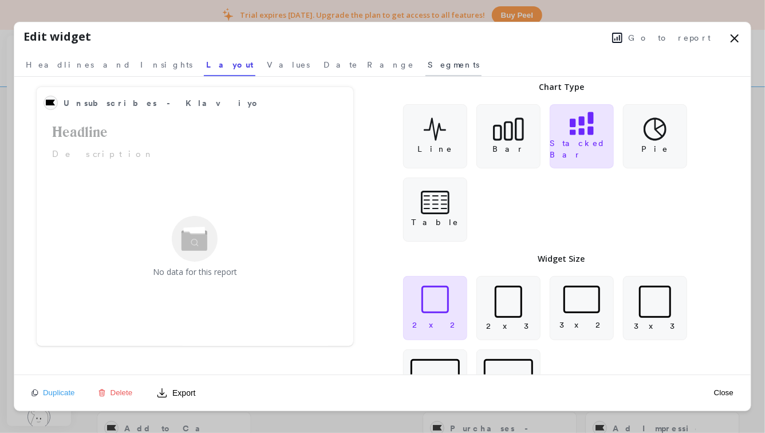
click at [428, 70] on span "Segments" at bounding box center [454, 64] width 52 height 11
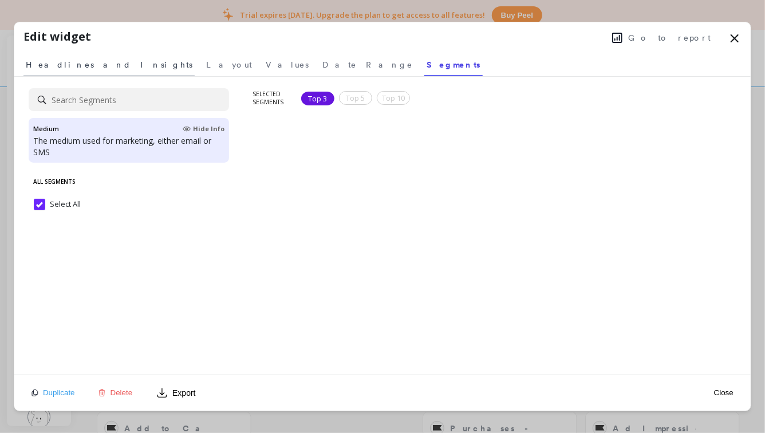
click at [95, 62] on span "Headlines and Insights" at bounding box center [109, 64] width 167 height 11
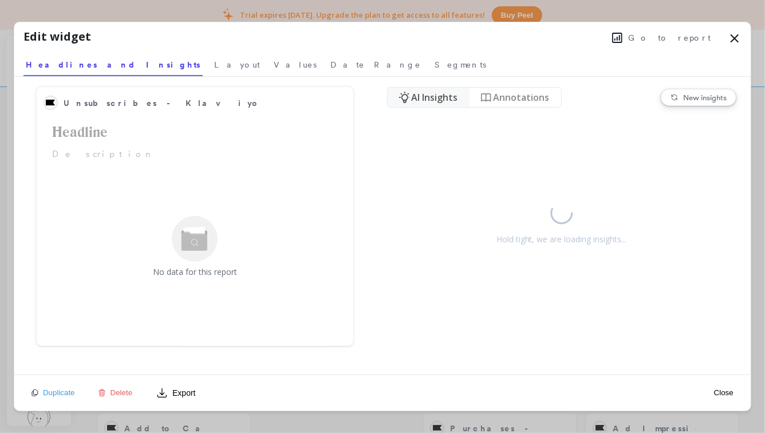
click at [739, 38] on icon at bounding box center [735, 38] width 14 height 14
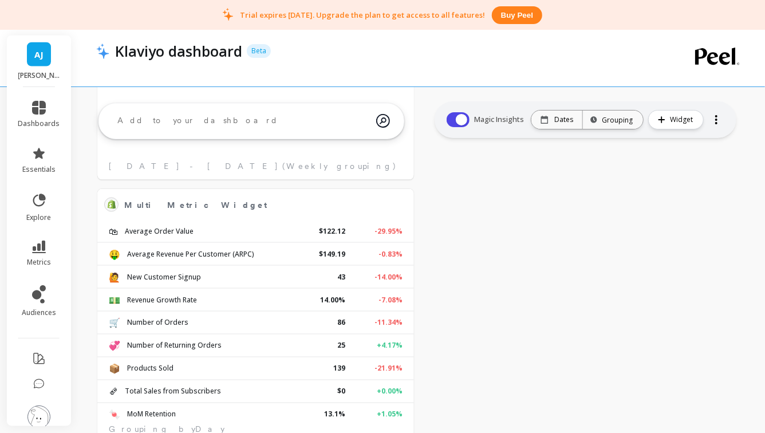
scroll to position [713, 0]
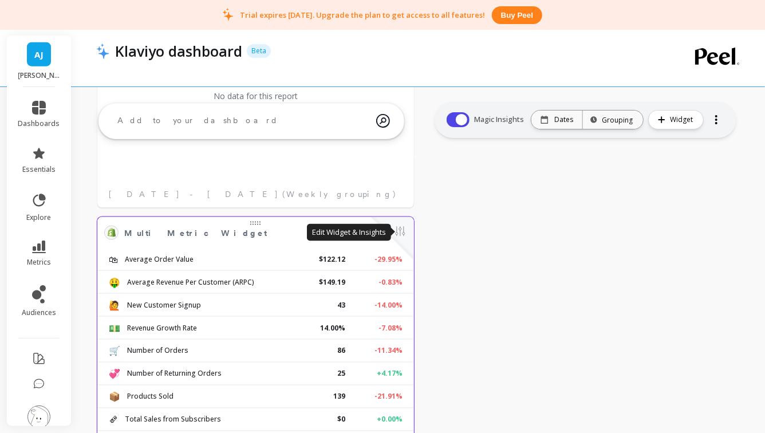
click at [404, 234] on button at bounding box center [400, 232] width 14 height 16
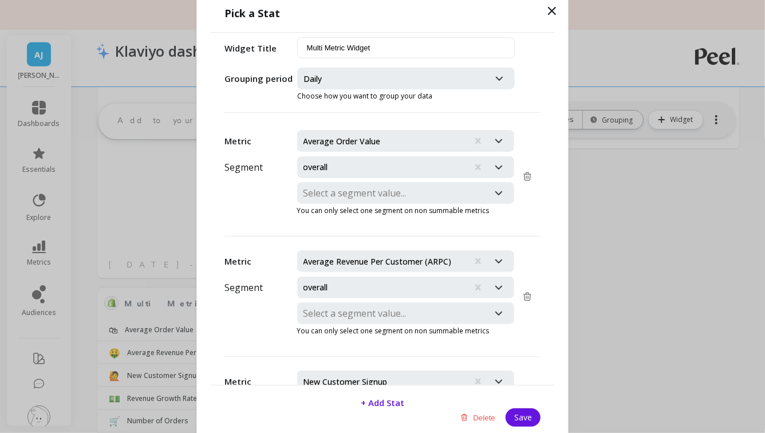
scroll to position [637, 0]
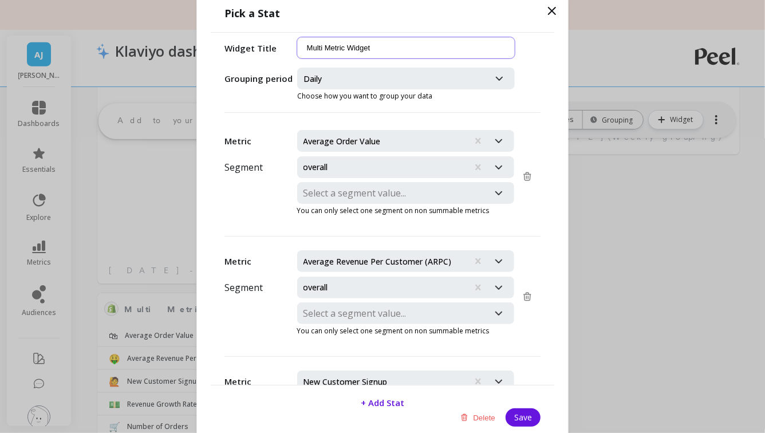
click at [376, 46] on input "Multi Metric Widget" at bounding box center [406, 47] width 218 height 21
click at [369, 74] on div at bounding box center [393, 78] width 180 height 16
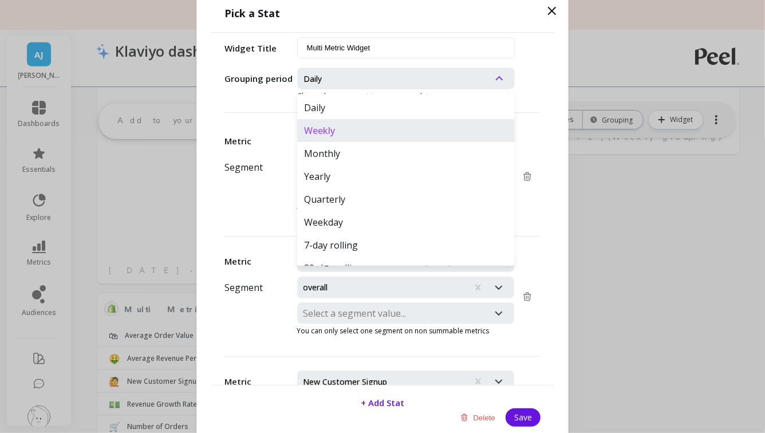
click at [353, 130] on div "Weekly" at bounding box center [406, 130] width 218 height 23
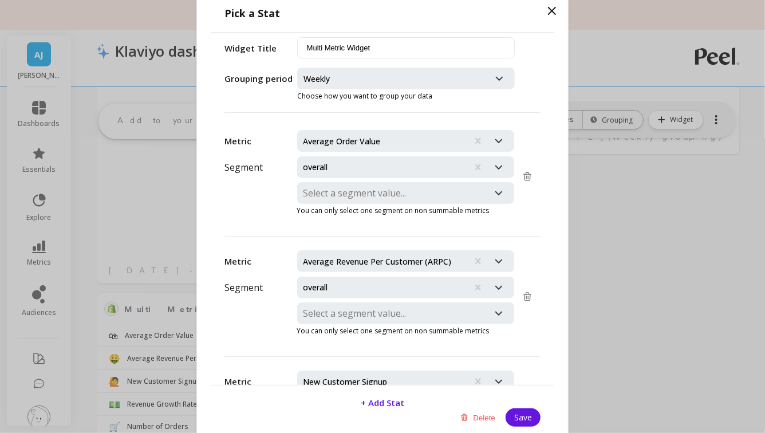
click at [358, 146] on div at bounding box center [382, 141] width 159 height 16
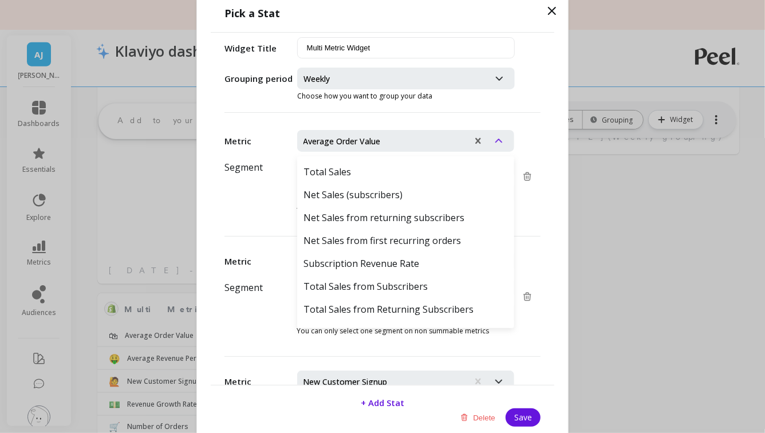
scroll to position [3326, 0]
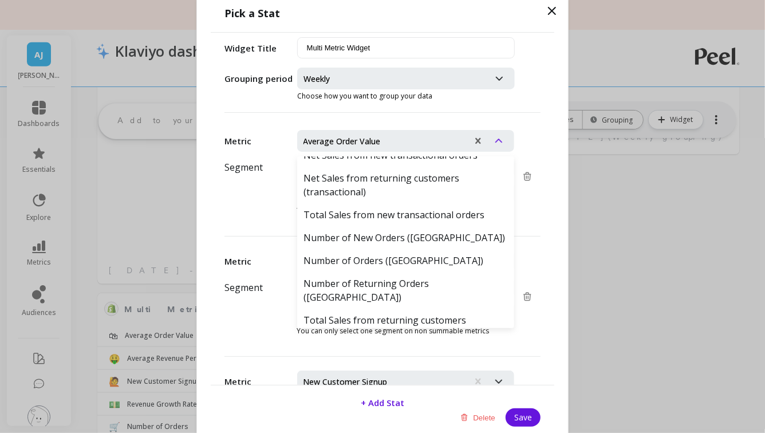
click at [258, 186] on div "Select a segment value... You can only select one segment on non summable metri…" at bounding box center [369, 202] width 290 height 40
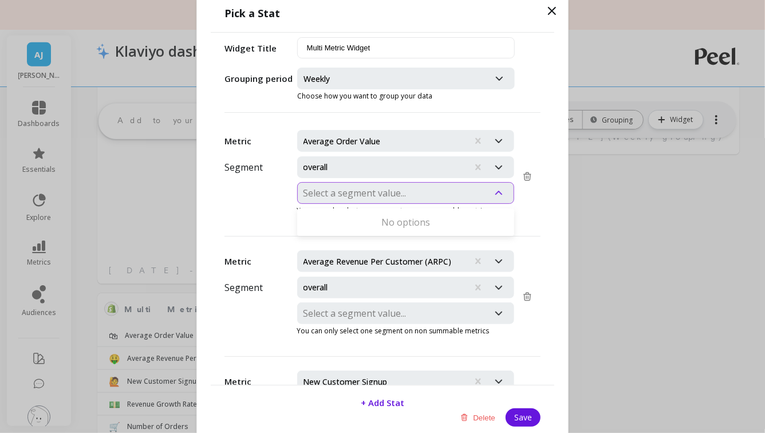
click at [360, 191] on div at bounding box center [393, 193] width 180 height 16
click at [362, 133] on div at bounding box center [382, 141] width 159 height 16
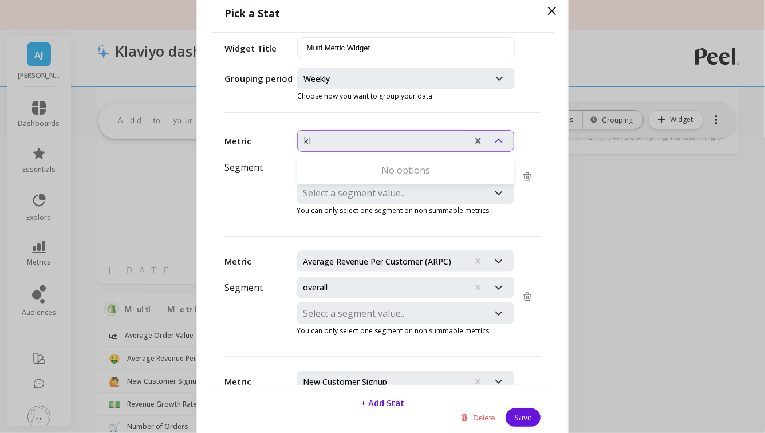
type input "k"
type input "o"
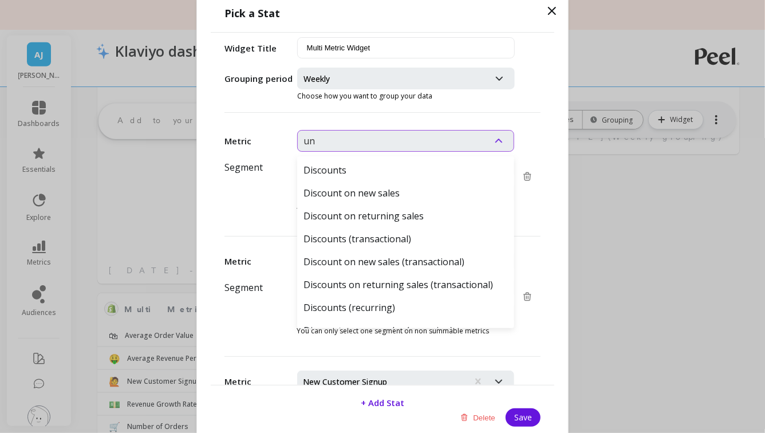
type input "u"
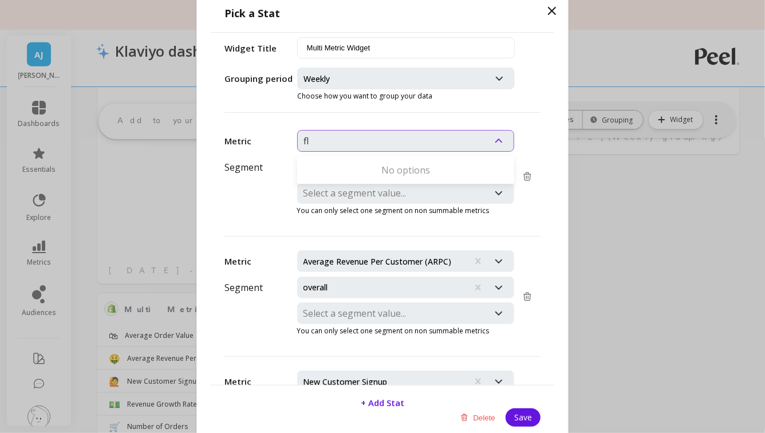
type input "f"
type input "o"
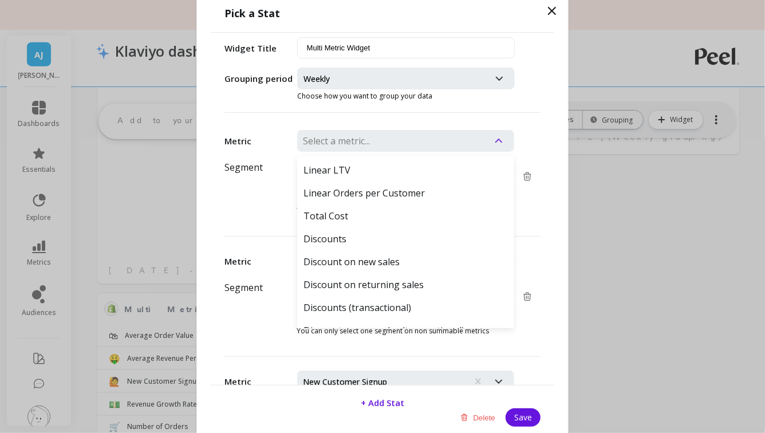
click at [550, 13] on icon at bounding box center [551, 10] width 7 height 7
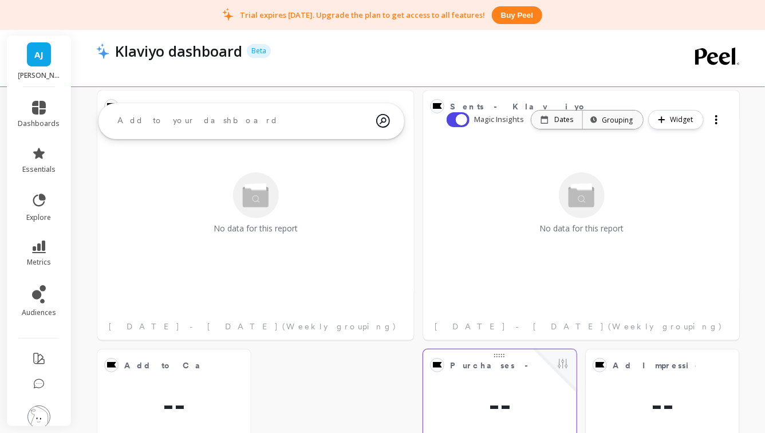
scroll to position [0, 0]
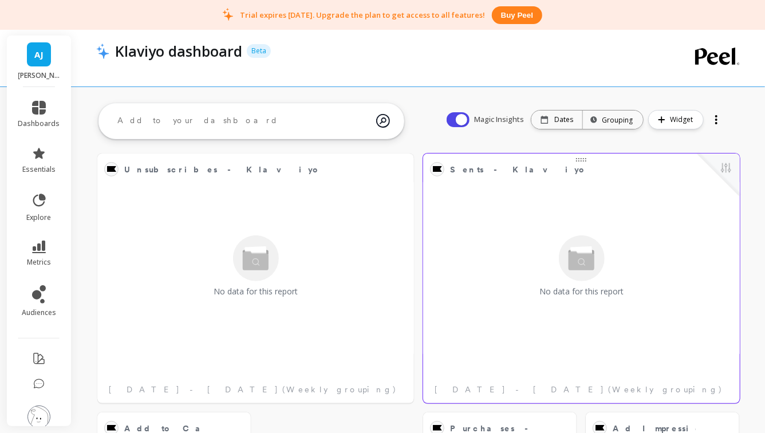
drag, startPoint x: 678, startPoint y: 122, endPoint x: 656, endPoint y: 159, distance: 43.4
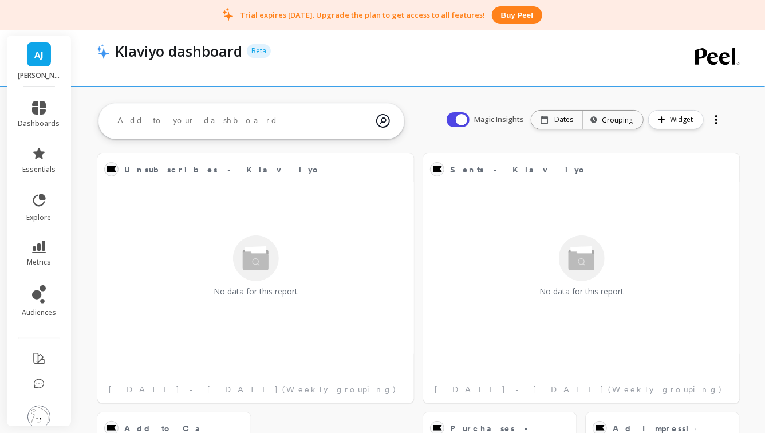
click at [714, 123] on div at bounding box center [716, 119] width 16 height 18
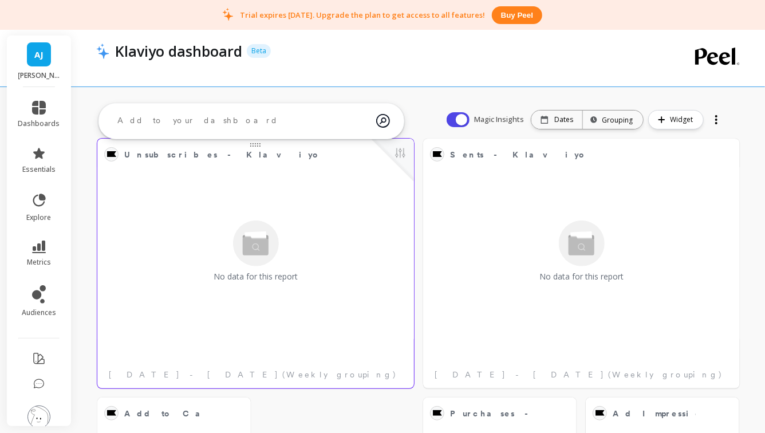
scroll to position [16, 0]
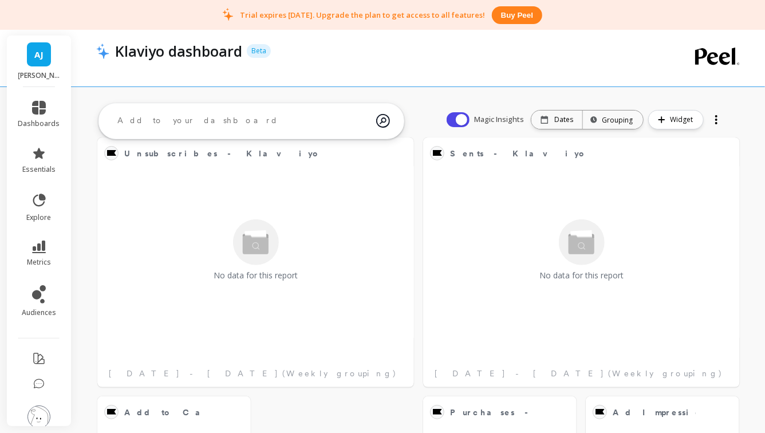
click at [44, 100] on li "dashboards" at bounding box center [39, 114] width 56 height 41
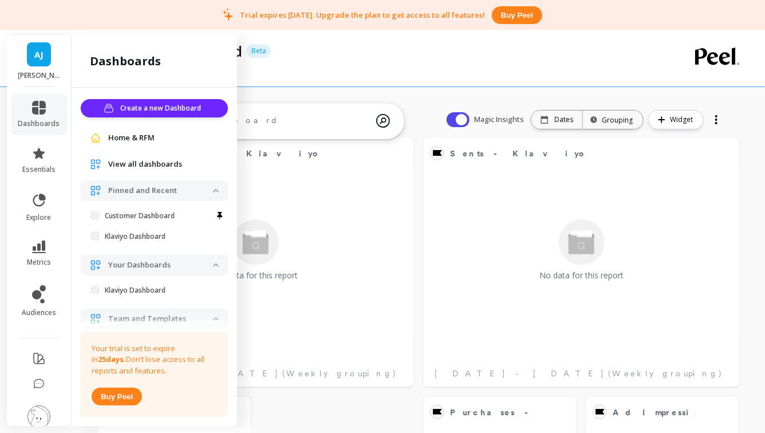
scroll to position [74, 0]
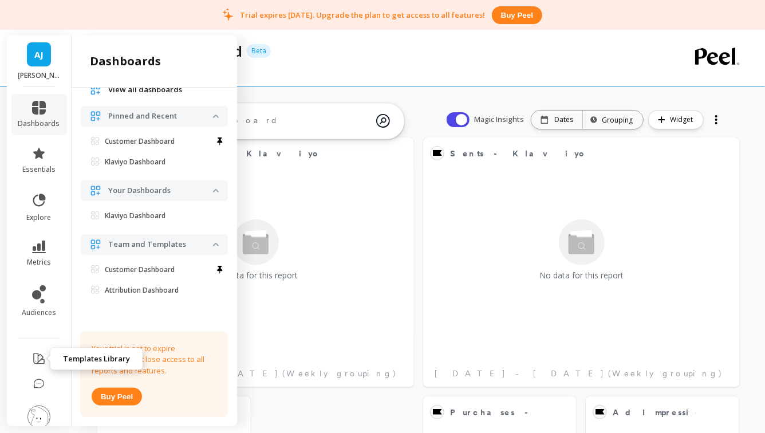
click at [35, 356] on icon at bounding box center [39, 359] width 14 height 14
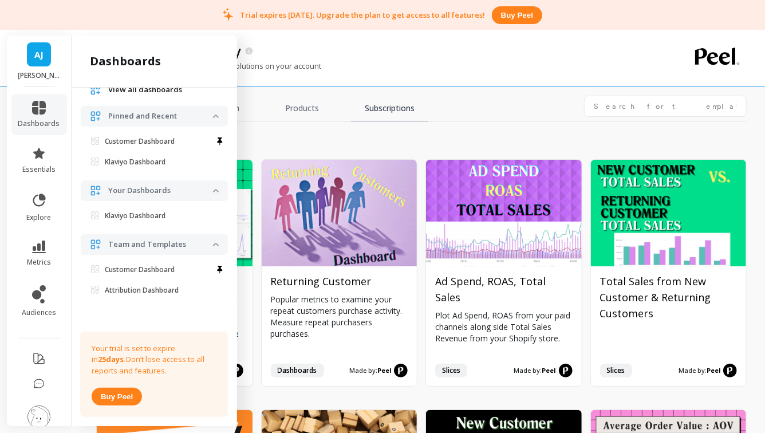
click at [406, 110] on link "Subscriptions" at bounding box center [389, 109] width 77 height 26
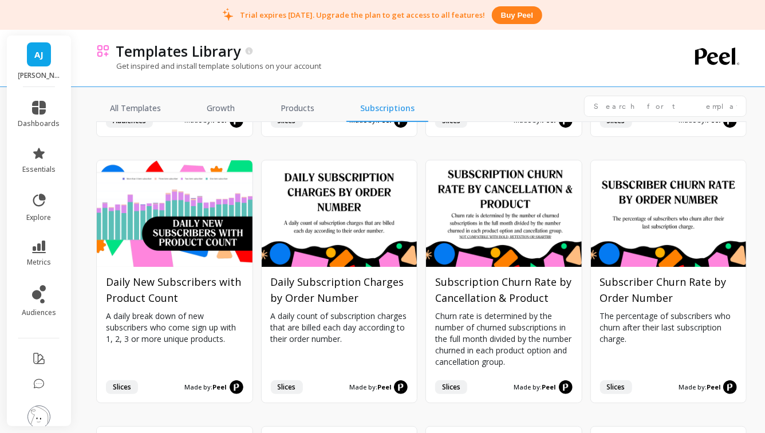
scroll to position [325, 0]
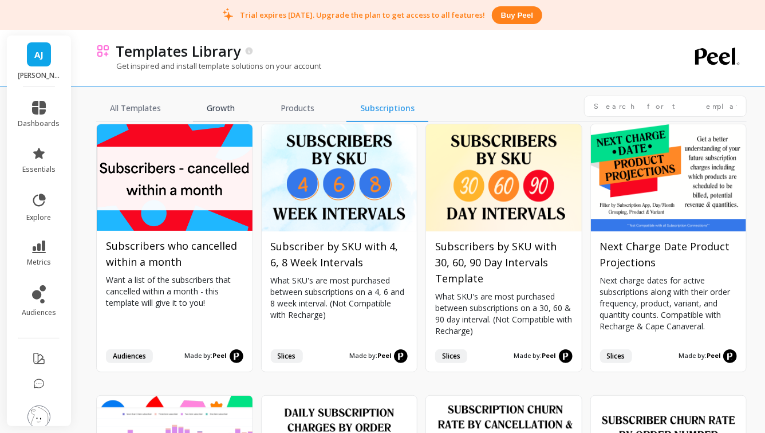
click at [226, 120] on link "Growth" at bounding box center [221, 109] width 56 height 26
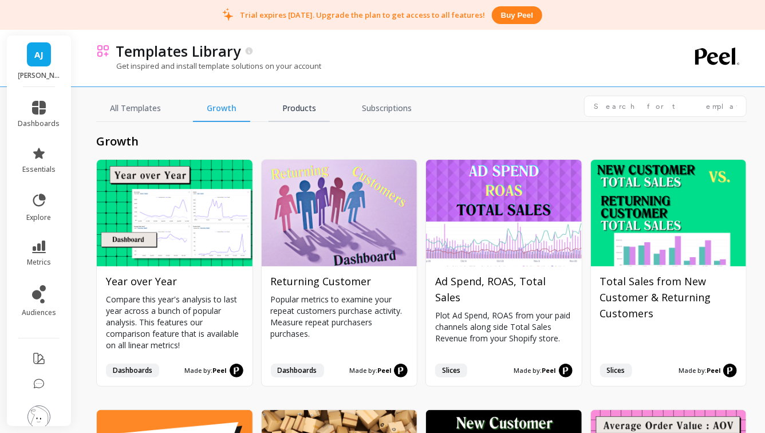
click at [299, 114] on link "Products" at bounding box center [299, 109] width 61 height 26
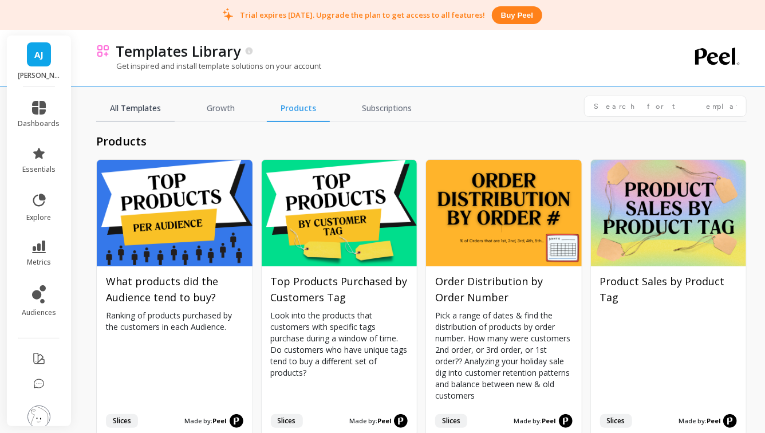
click at [141, 112] on link "All Templates" at bounding box center [135, 109] width 78 height 26
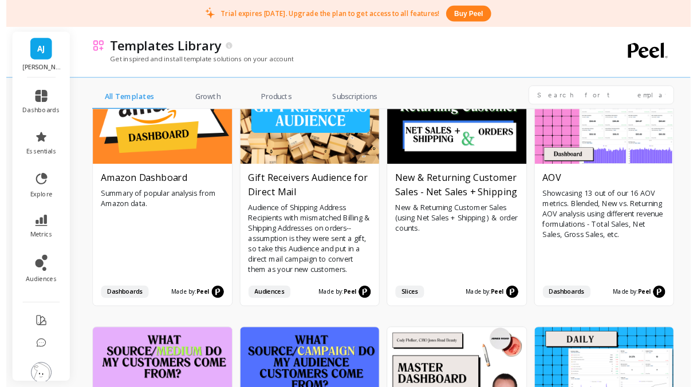
scroll to position [507, 0]
